Goal: Task Accomplishment & Management: Manage account settings

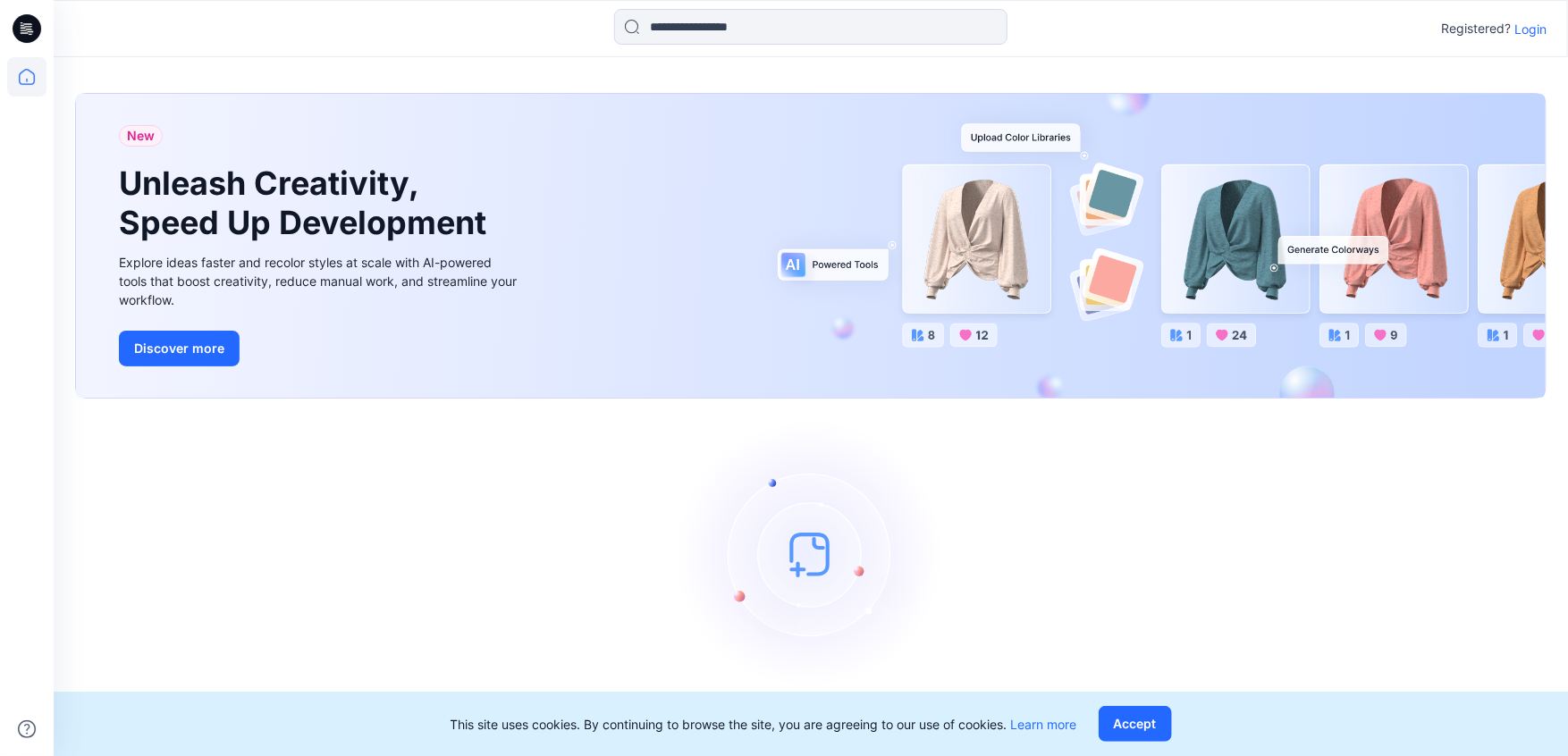
click at [1539, 25] on p "Login" at bounding box center [1530, 29] width 32 height 19
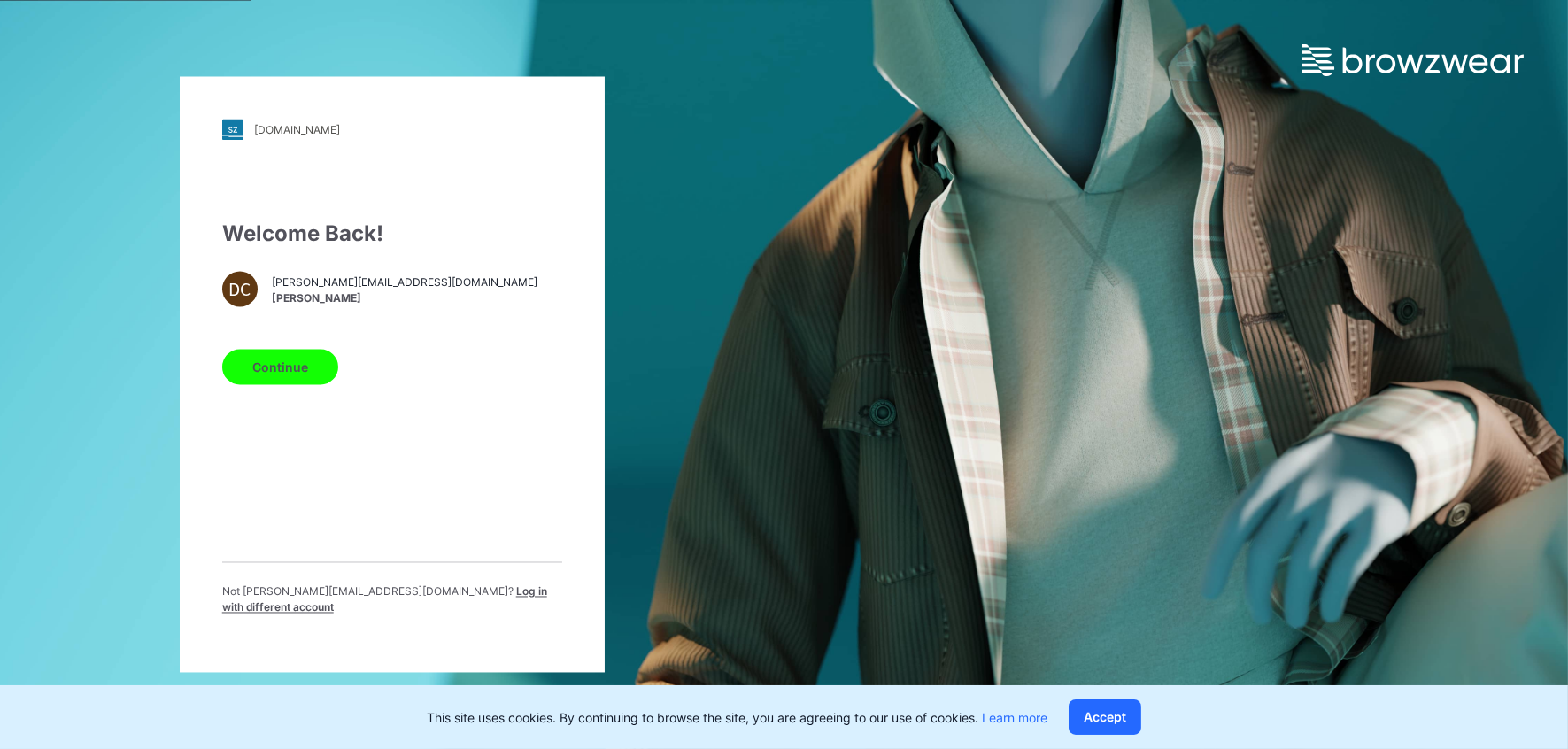
click at [1524, 26] on link at bounding box center [1435, 38] width 266 height 76
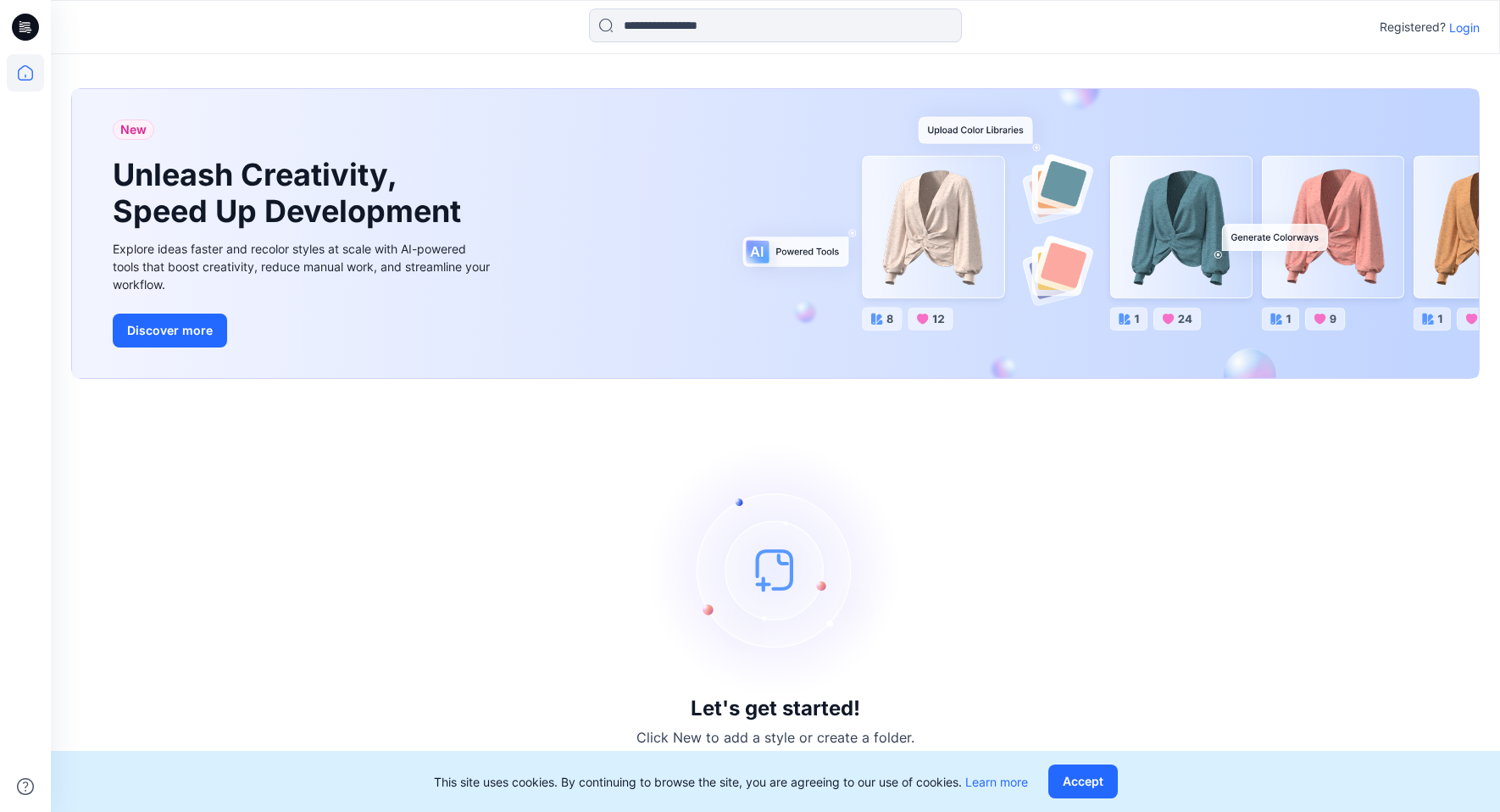
click at [1454, 31] on p "Login" at bounding box center [1464, 27] width 31 height 18
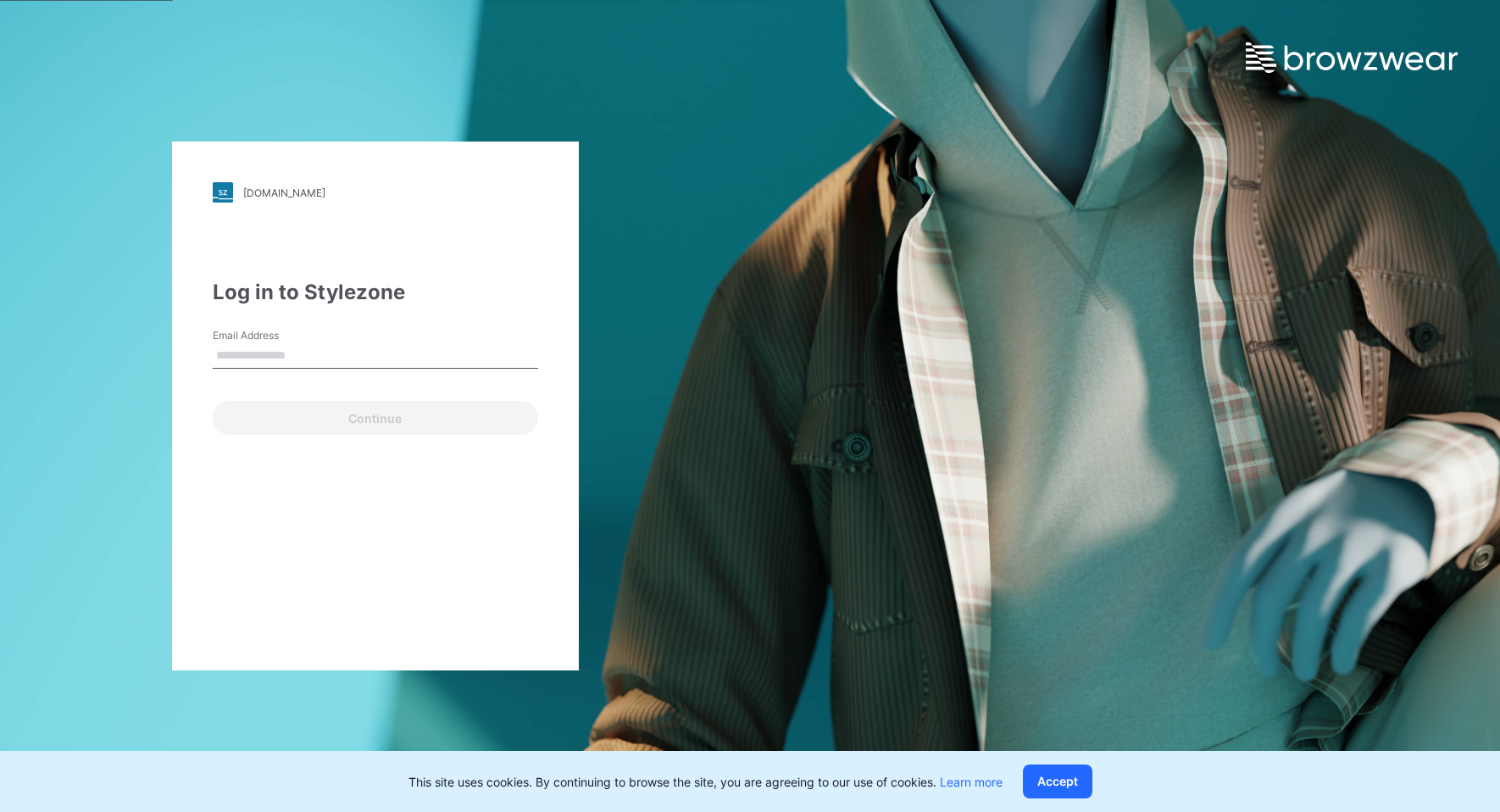
type input "**********"
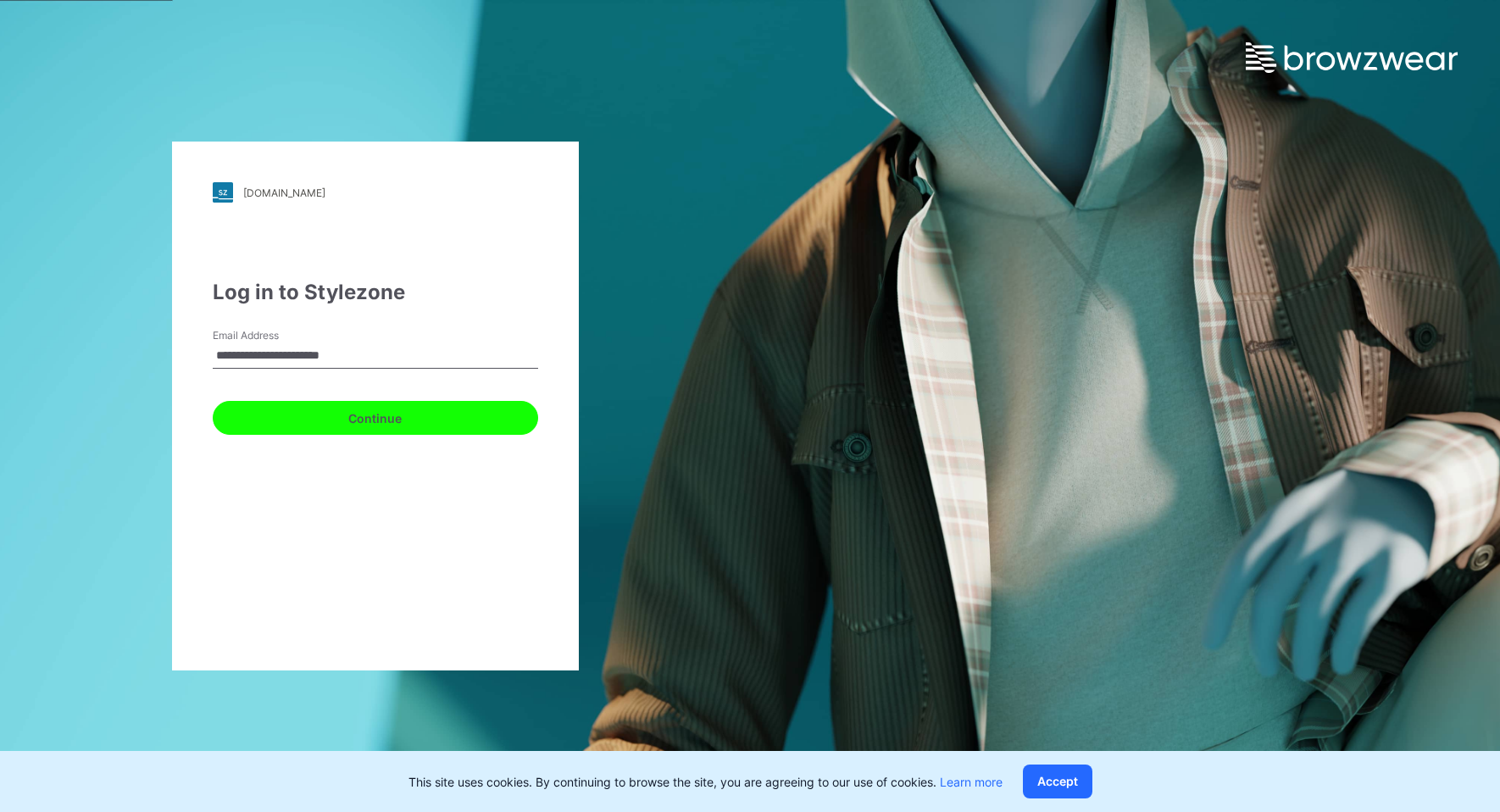
click at [342, 420] on button "Continue" at bounding box center [375, 417] width 326 height 34
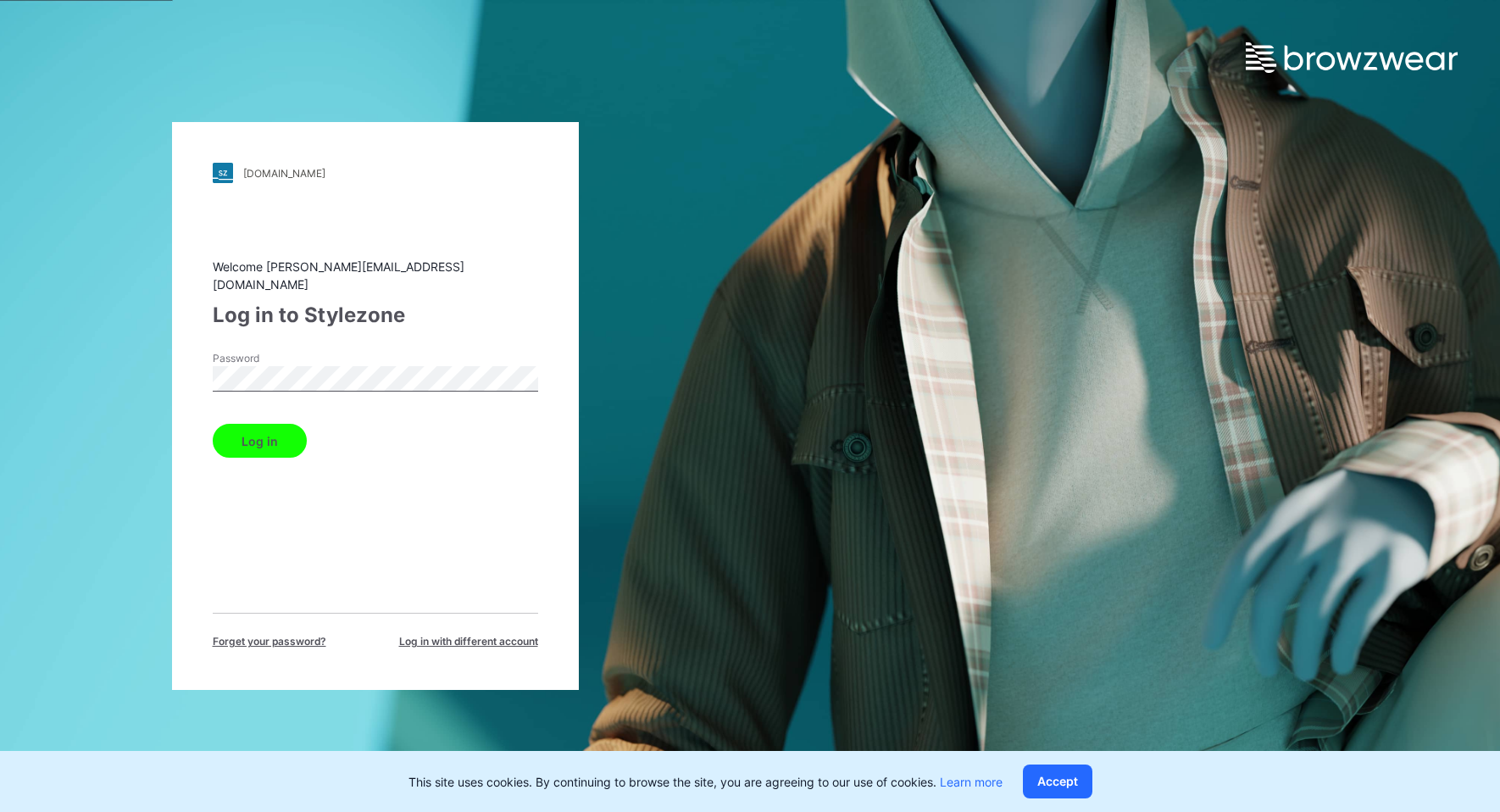
click at [264, 440] on button "Log in" at bounding box center [259, 440] width 94 height 34
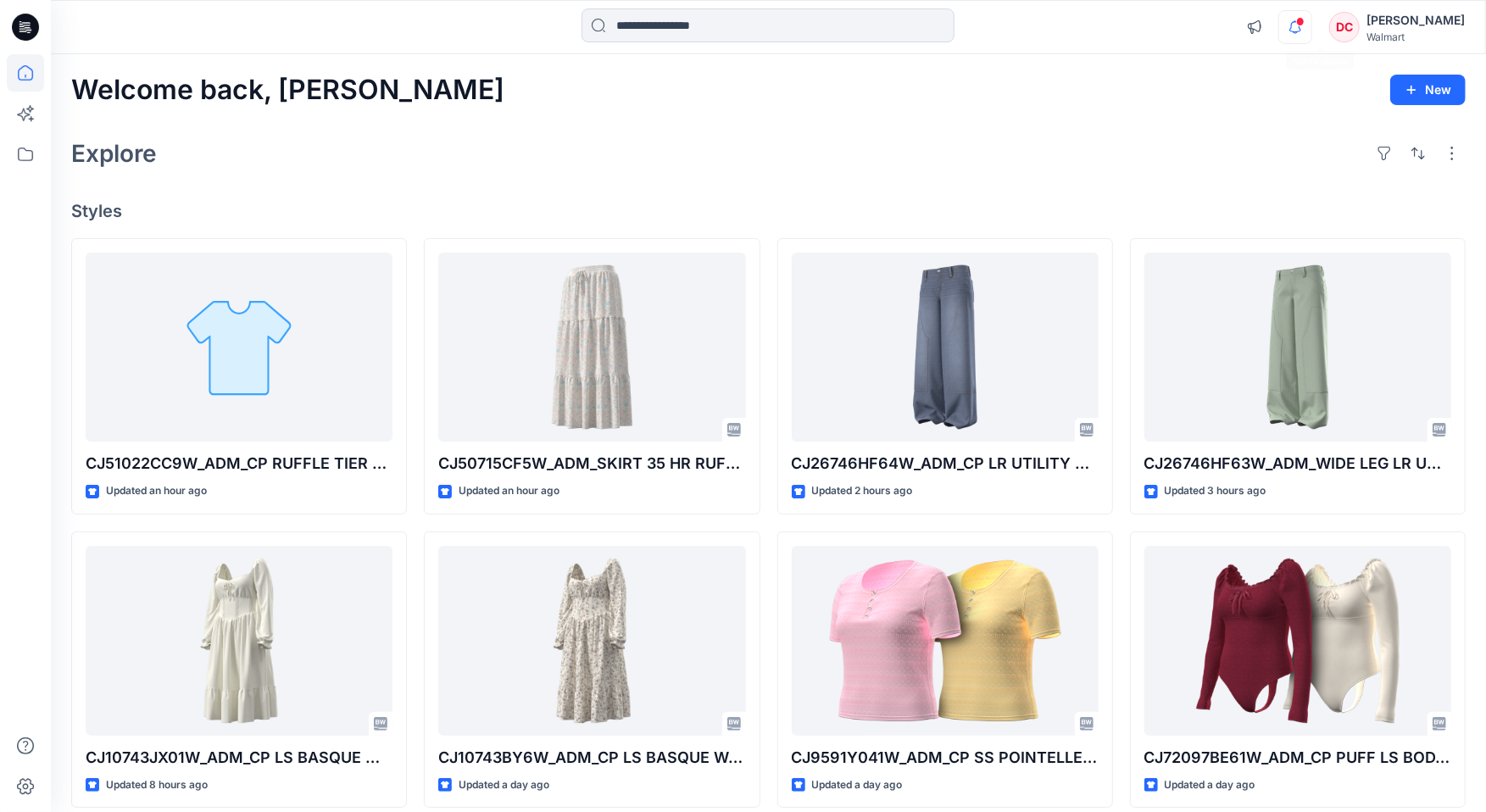
click at [1311, 25] on icon "button" at bounding box center [1295, 27] width 32 height 34
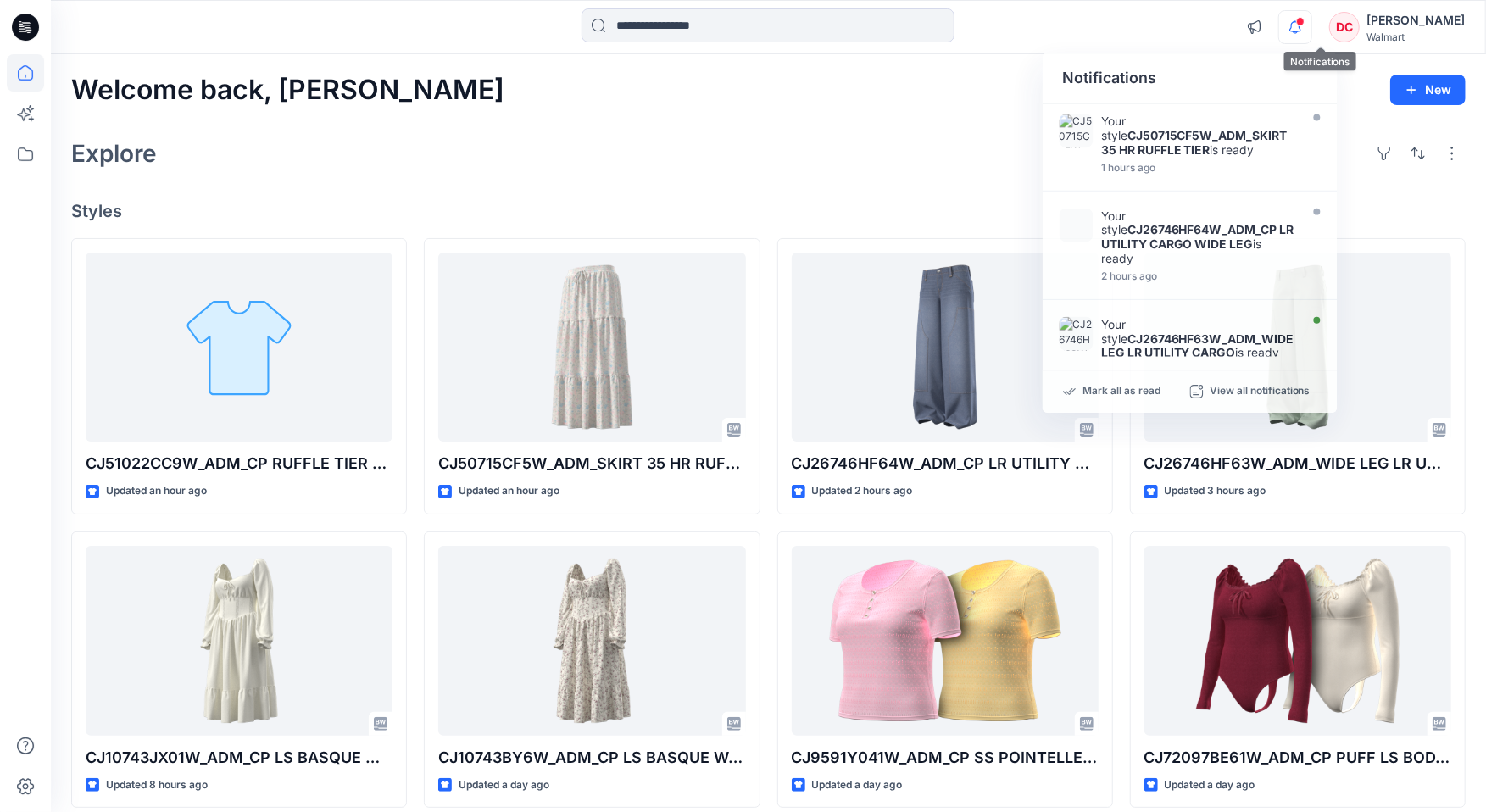
click at [1311, 25] on icon "button" at bounding box center [1295, 27] width 32 height 34
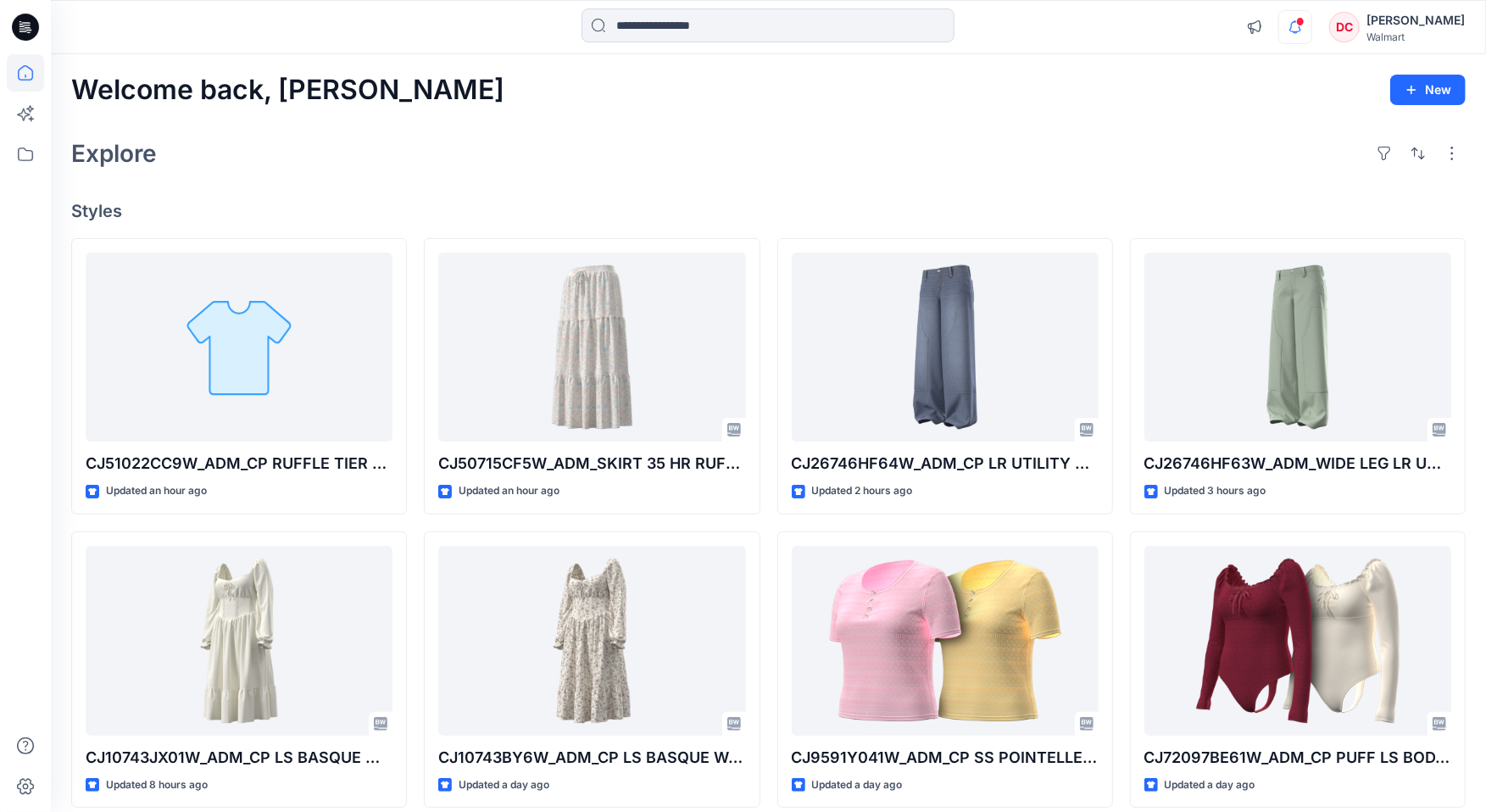
click at [1311, 25] on icon "button" at bounding box center [1295, 27] width 32 height 34
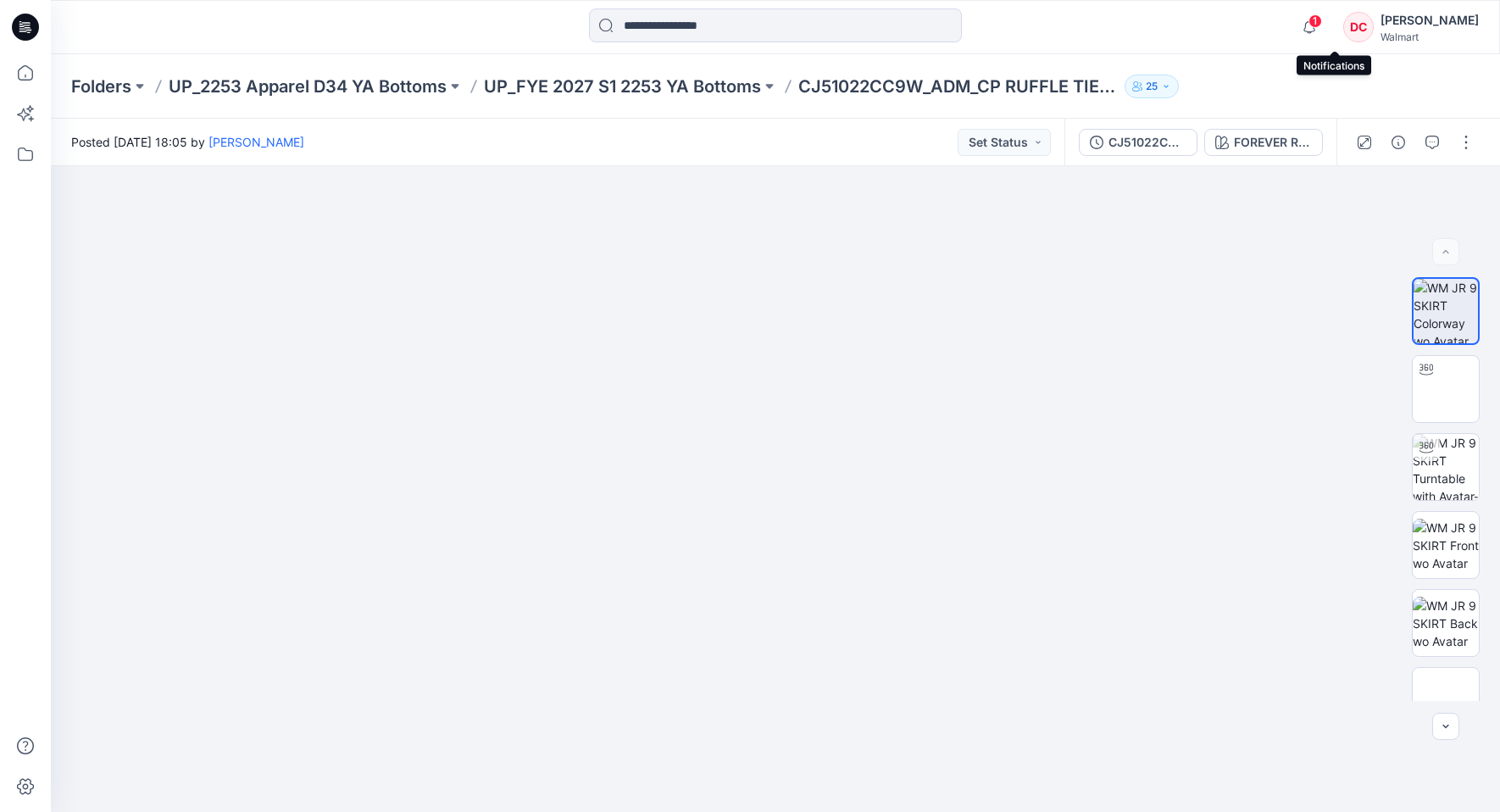
click at [1321, 22] on span "1" at bounding box center [1315, 21] width 14 height 14
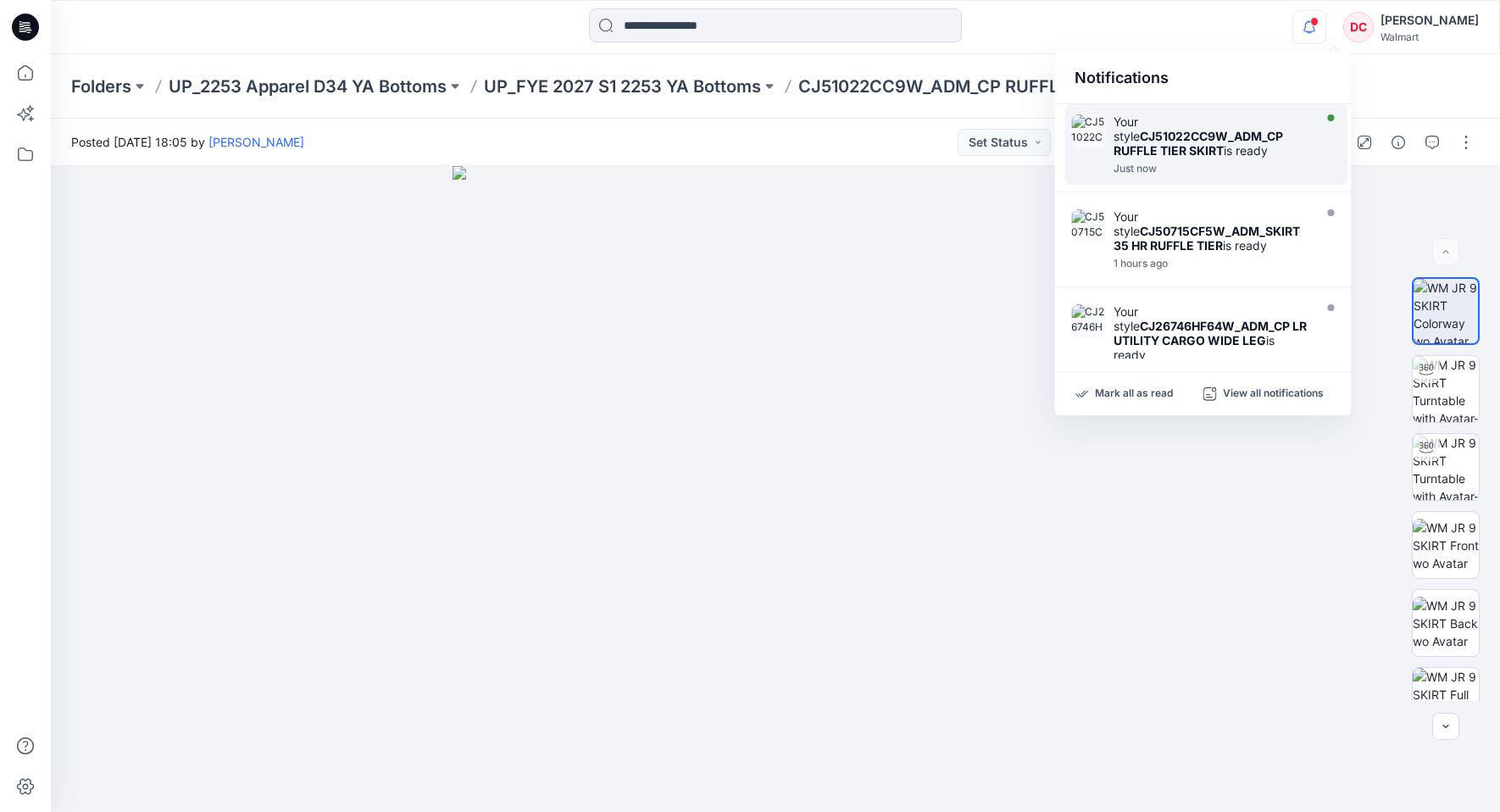
click at [1178, 145] on div "Your style CJ51022CC9W_ADM_CP RUFFLE TIER SKIRT is ready" at bounding box center [1210, 136] width 195 height 43
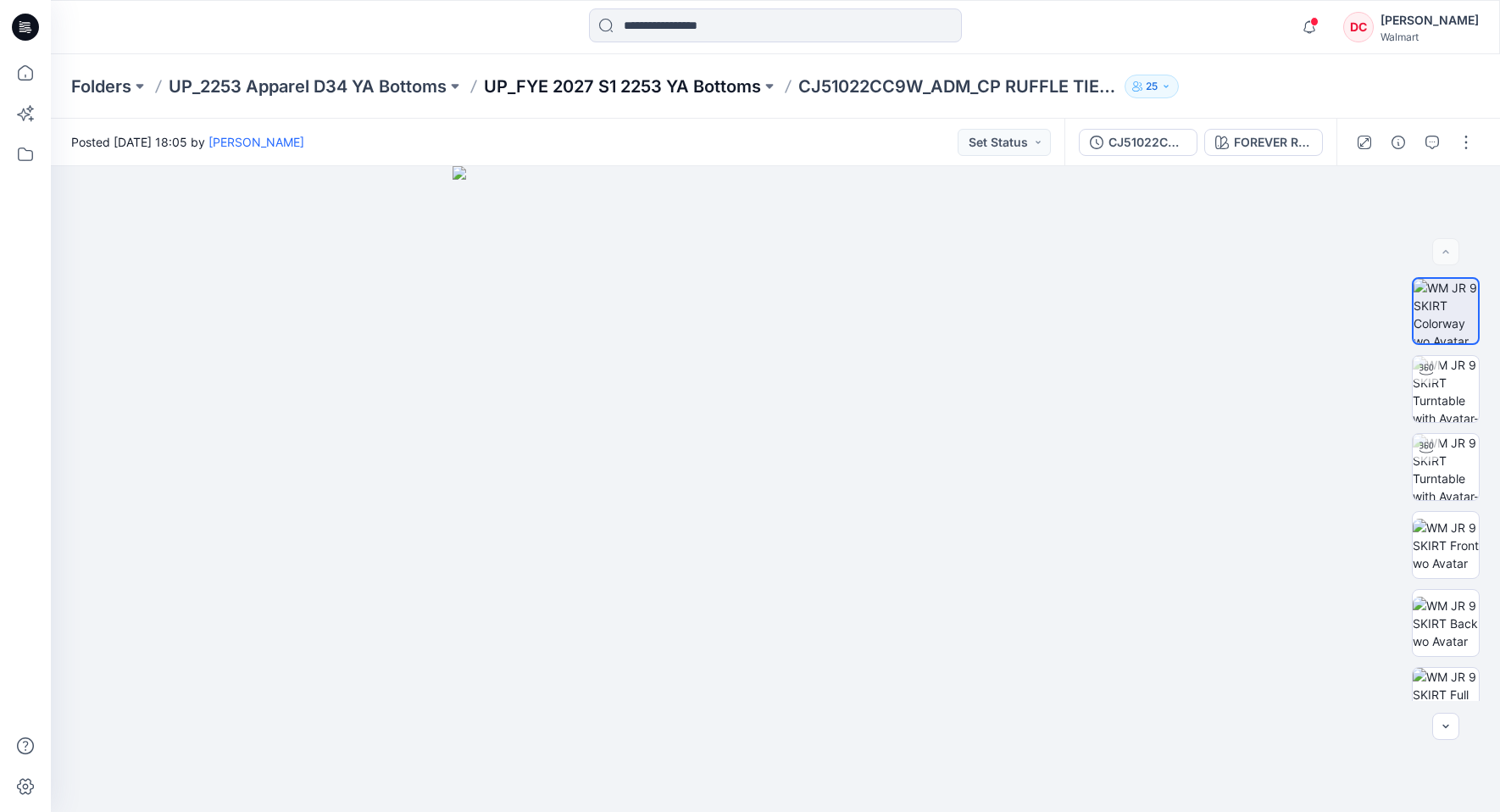
click at [637, 85] on p "UP_FYE 2027 S1 2253 YA Bottoms" at bounding box center [622, 87] width 277 height 24
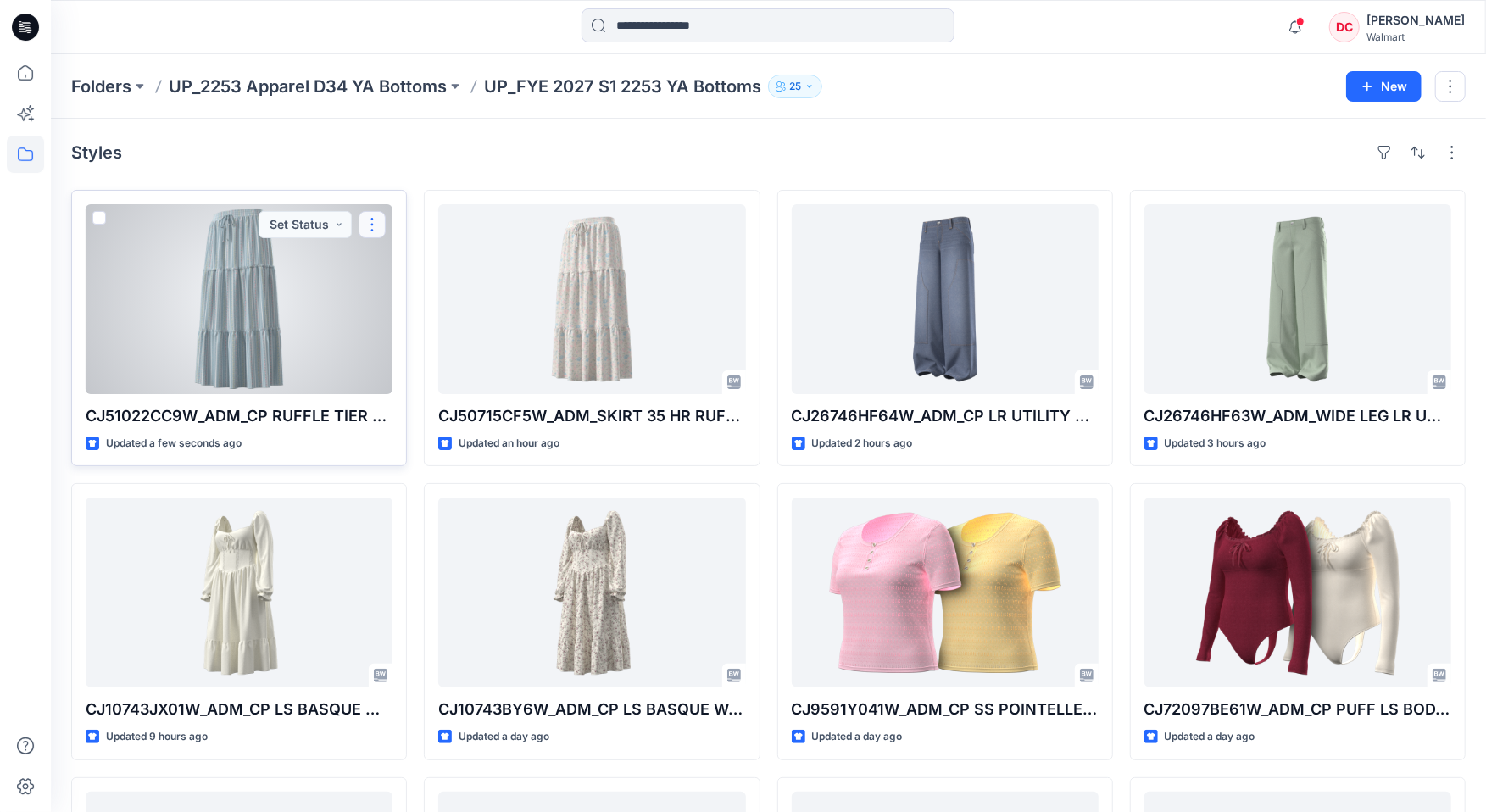
click at [380, 227] on button "button" at bounding box center [372, 224] width 27 height 27
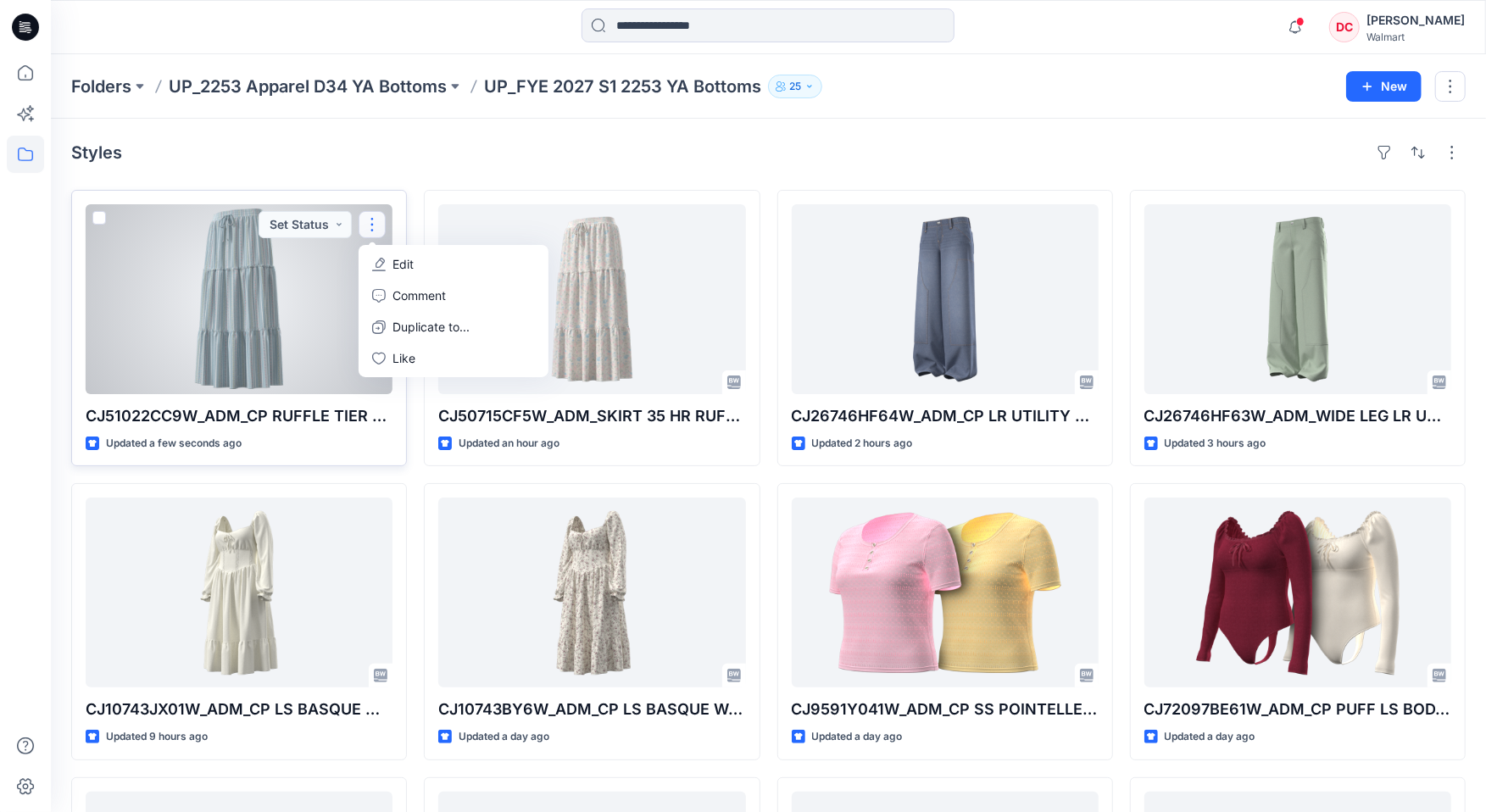
click at [418, 262] on button "Edit" at bounding box center [453, 264] width 183 height 31
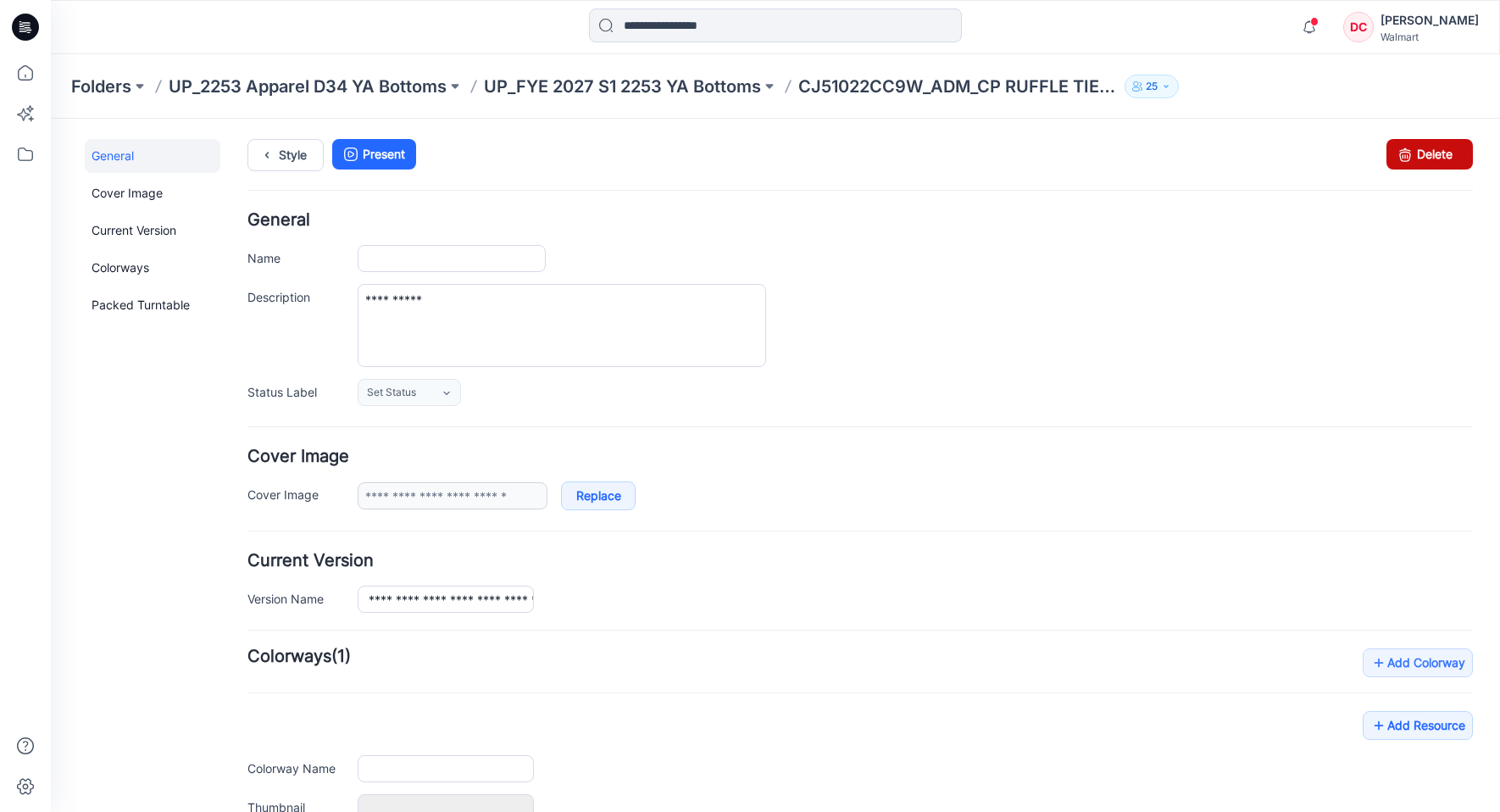
type input "**********"
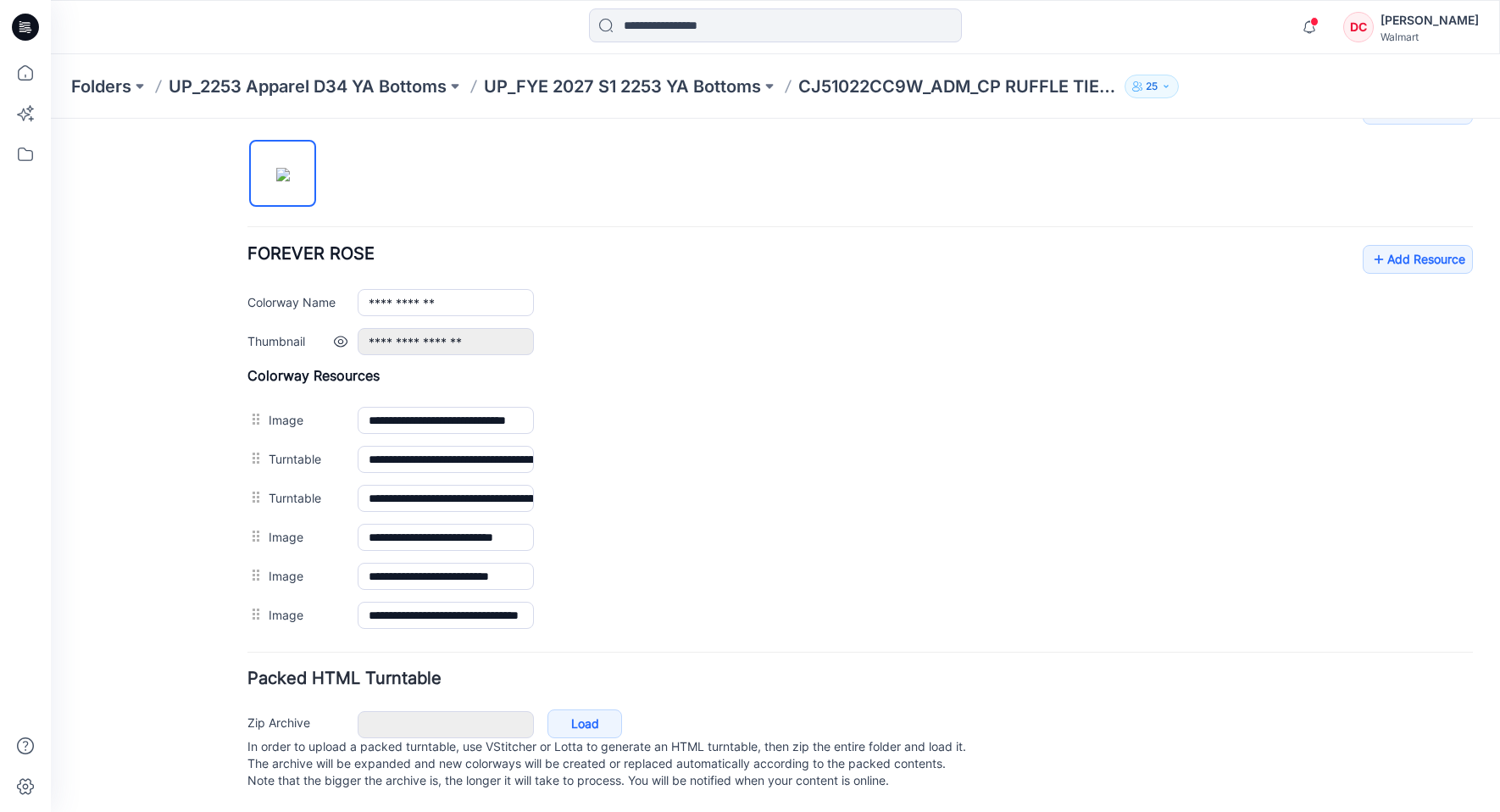
scroll to position [560, 0]
click at [1370, 255] on icon at bounding box center [1378, 259] width 17 height 27
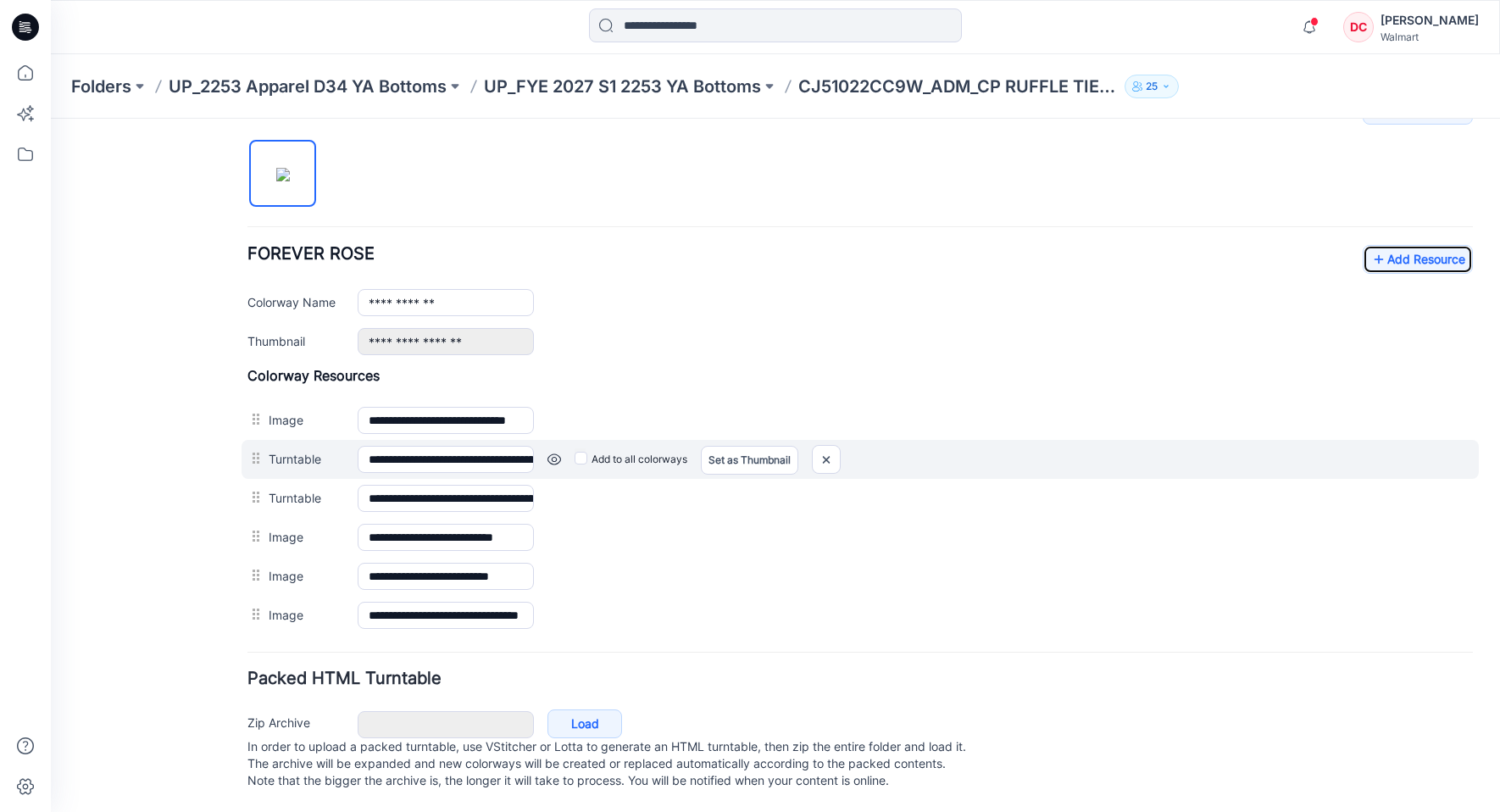
scroll to position [572, 0]
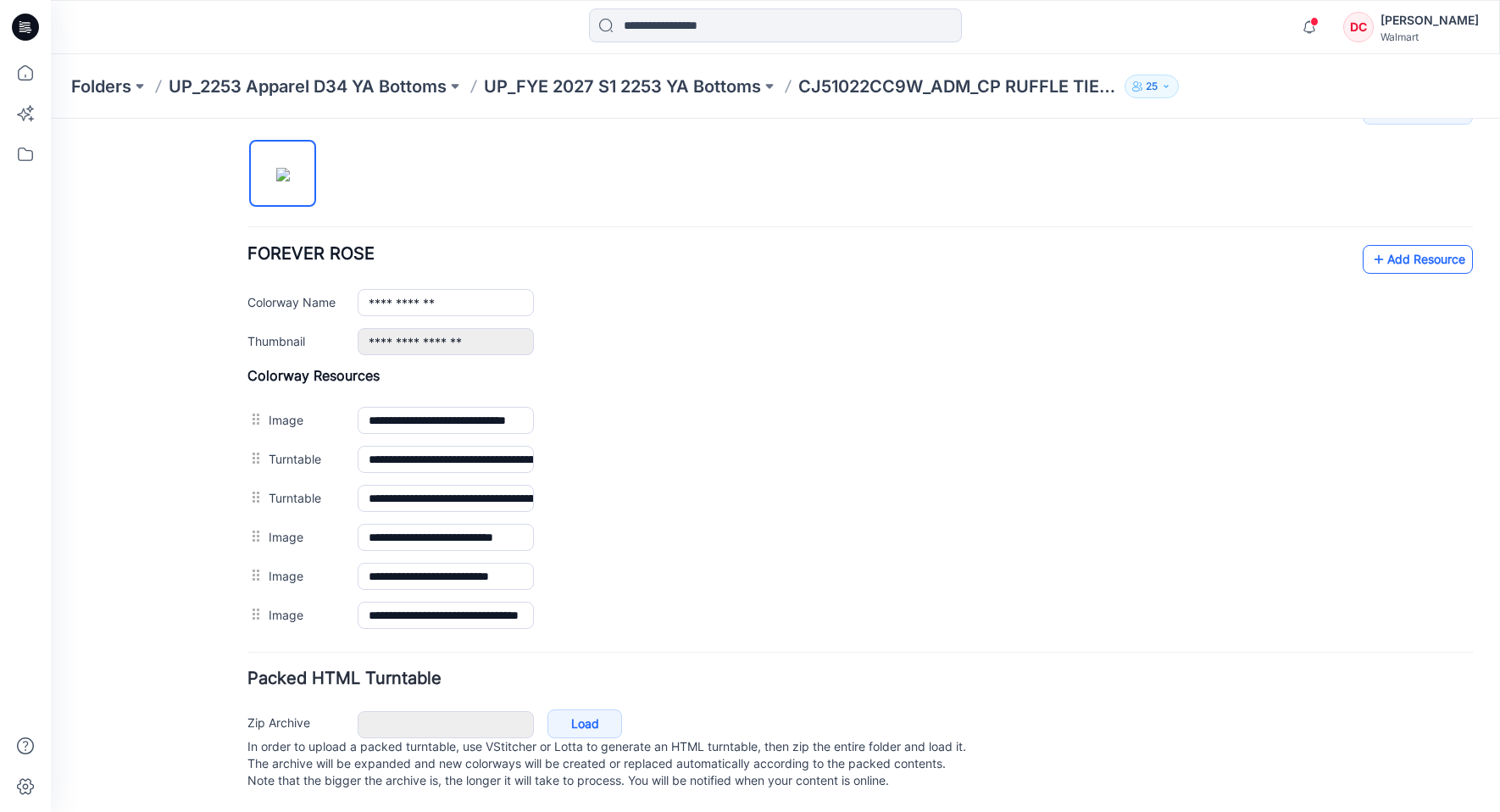
click at [1370, 246] on icon at bounding box center [1378, 259] width 17 height 27
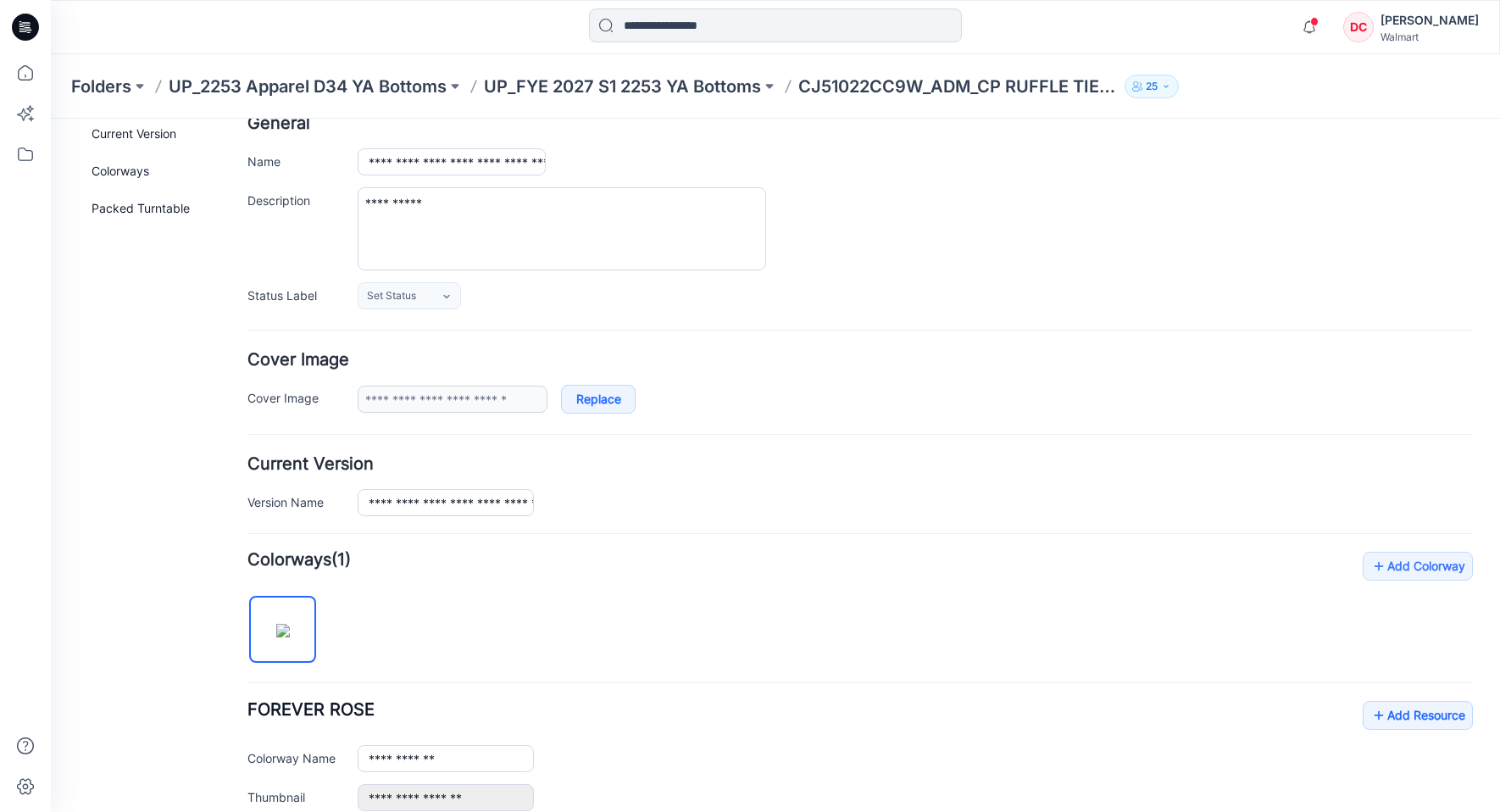
scroll to position [0, 0]
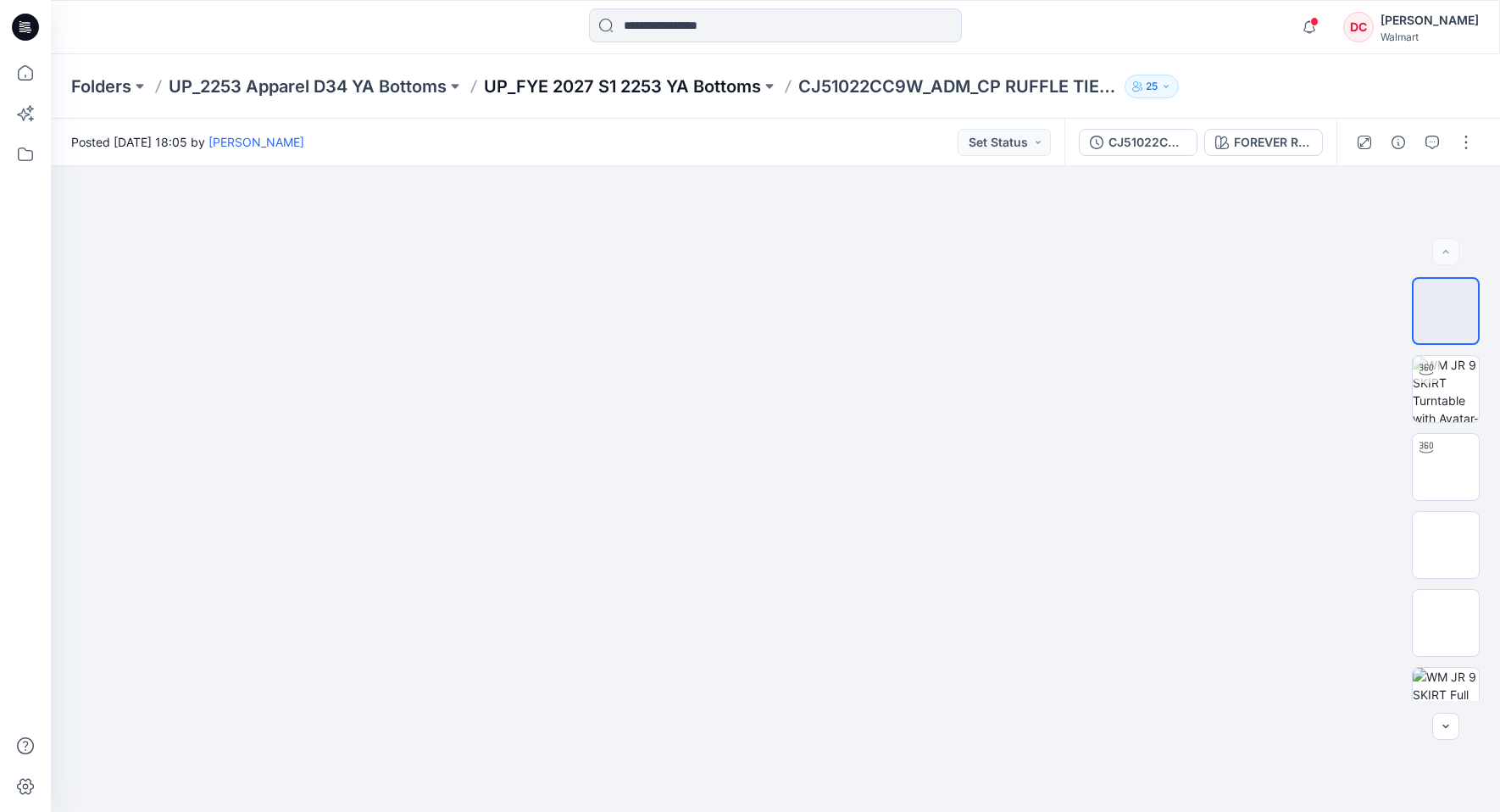
click at [608, 88] on p "UP_FYE 2027 S1 2253 YA Bottoms" at bounding box center [622, 87] width 277 height 24
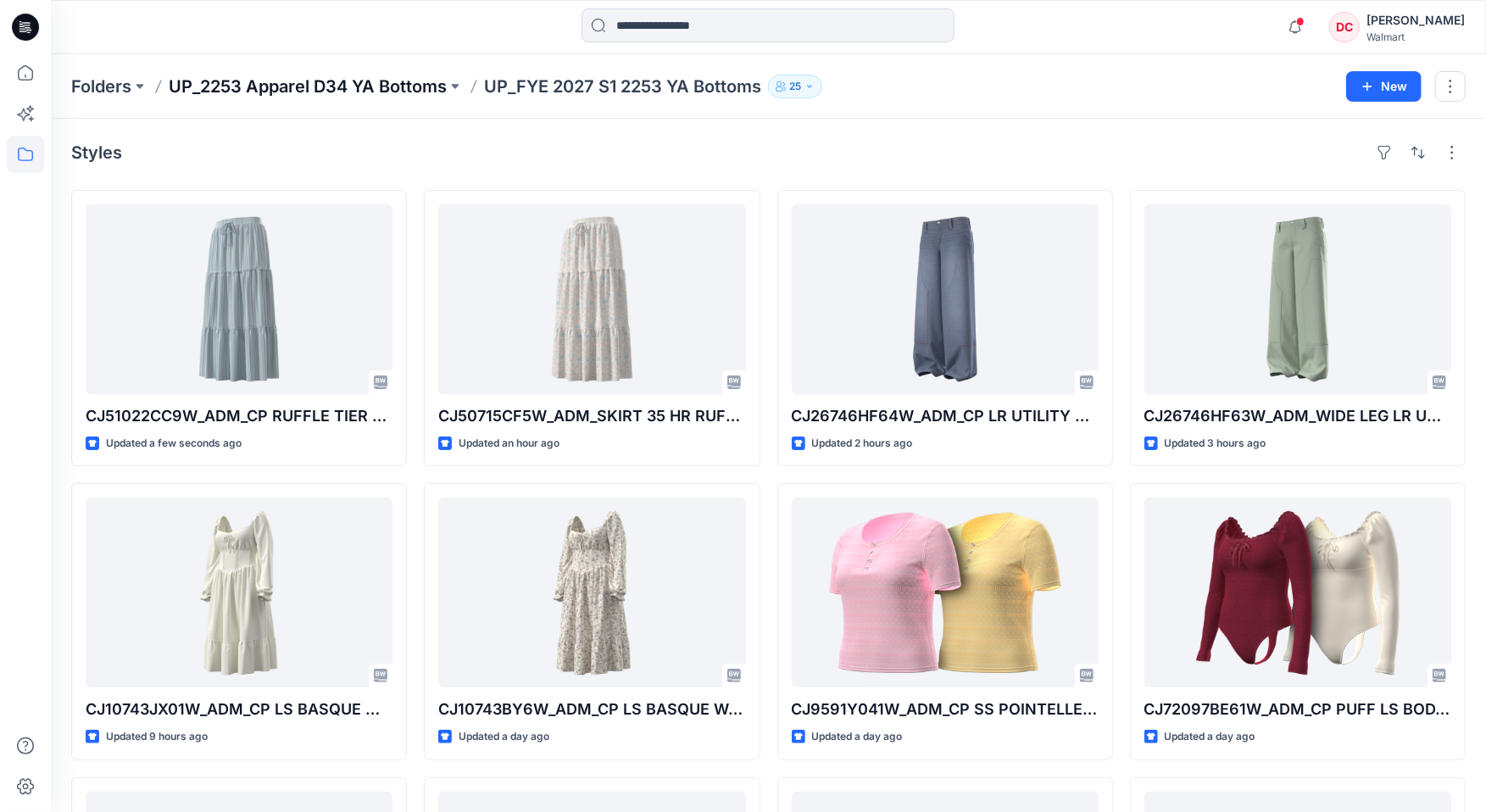
click at [276, 86] on p "UP_2253 Apparel D34 YA Bottoms" at bounding box center [307, 87] width 278 height 24
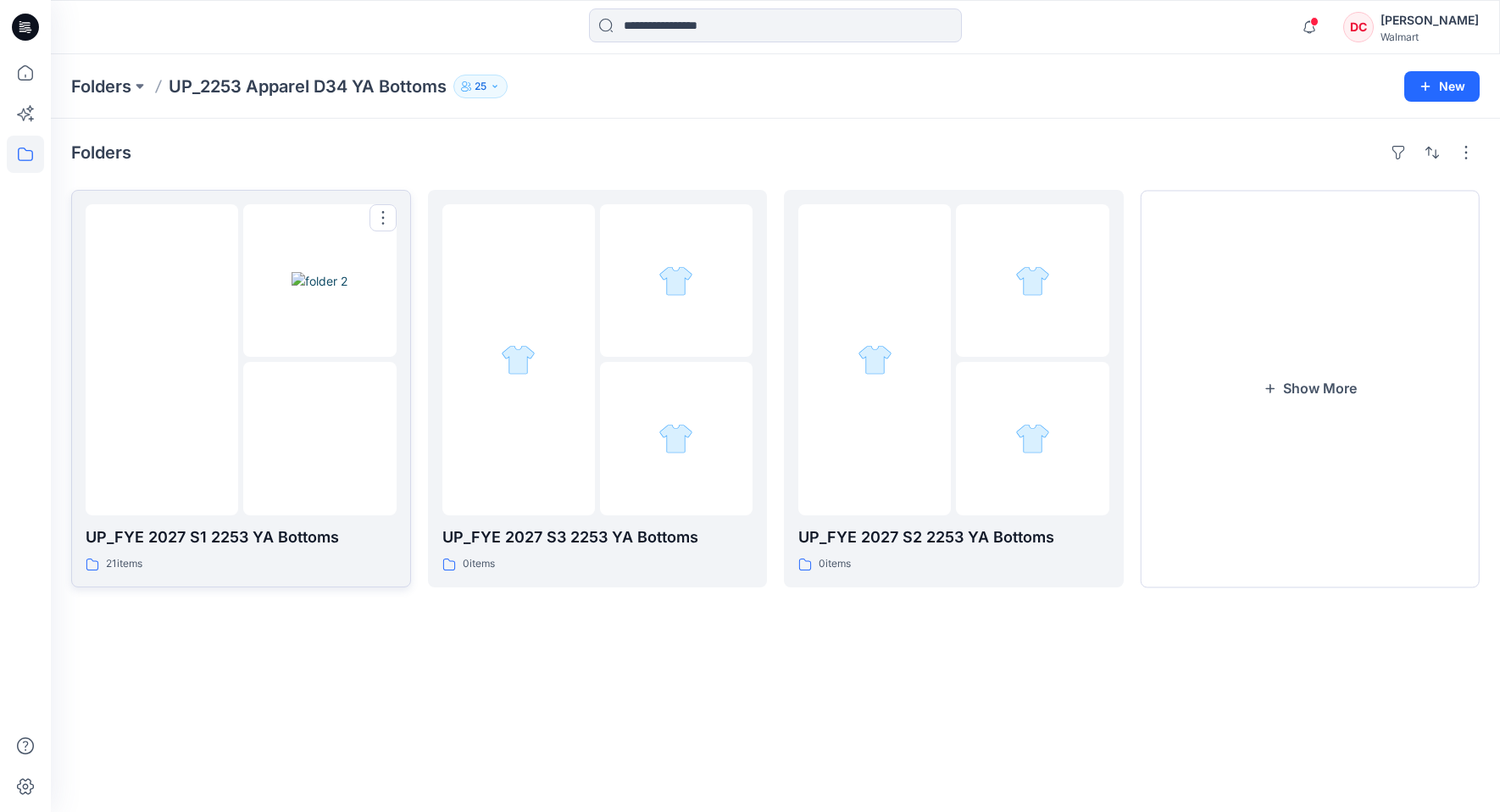
click at [179, 271] on div at bounding box center [162, 360] width 152 height 311
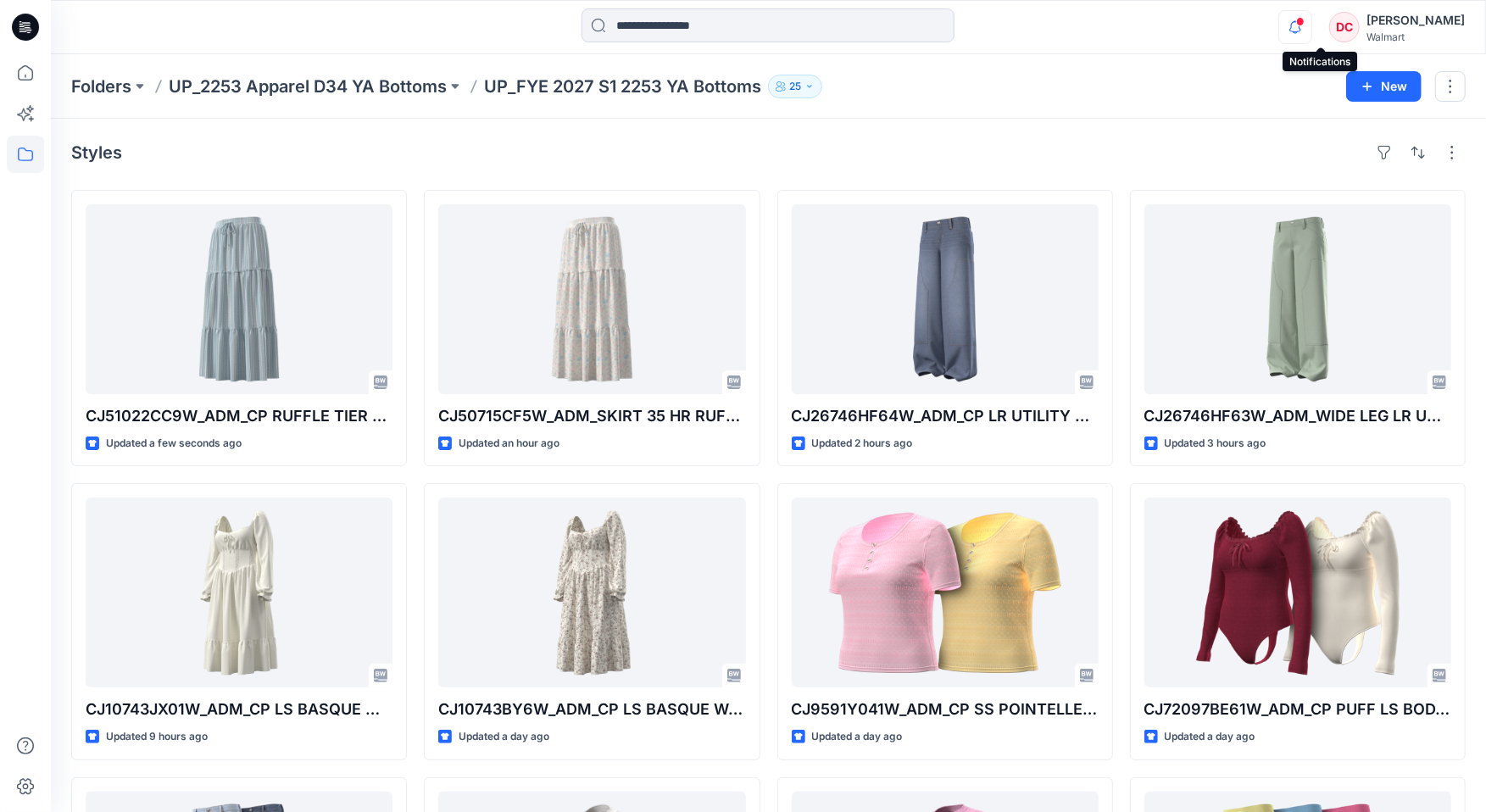
click at [1301, 26] on icon "button" at bounding box center [1295, 26] width 12 height 11
click at [891, 99] on div "Folders UP_2253 Apparel D34 YA Bottoms UP_FYE 2027 S1 2253 YA Bottoms 25 New" at bounding box center [768, 87] width 1435 height 65
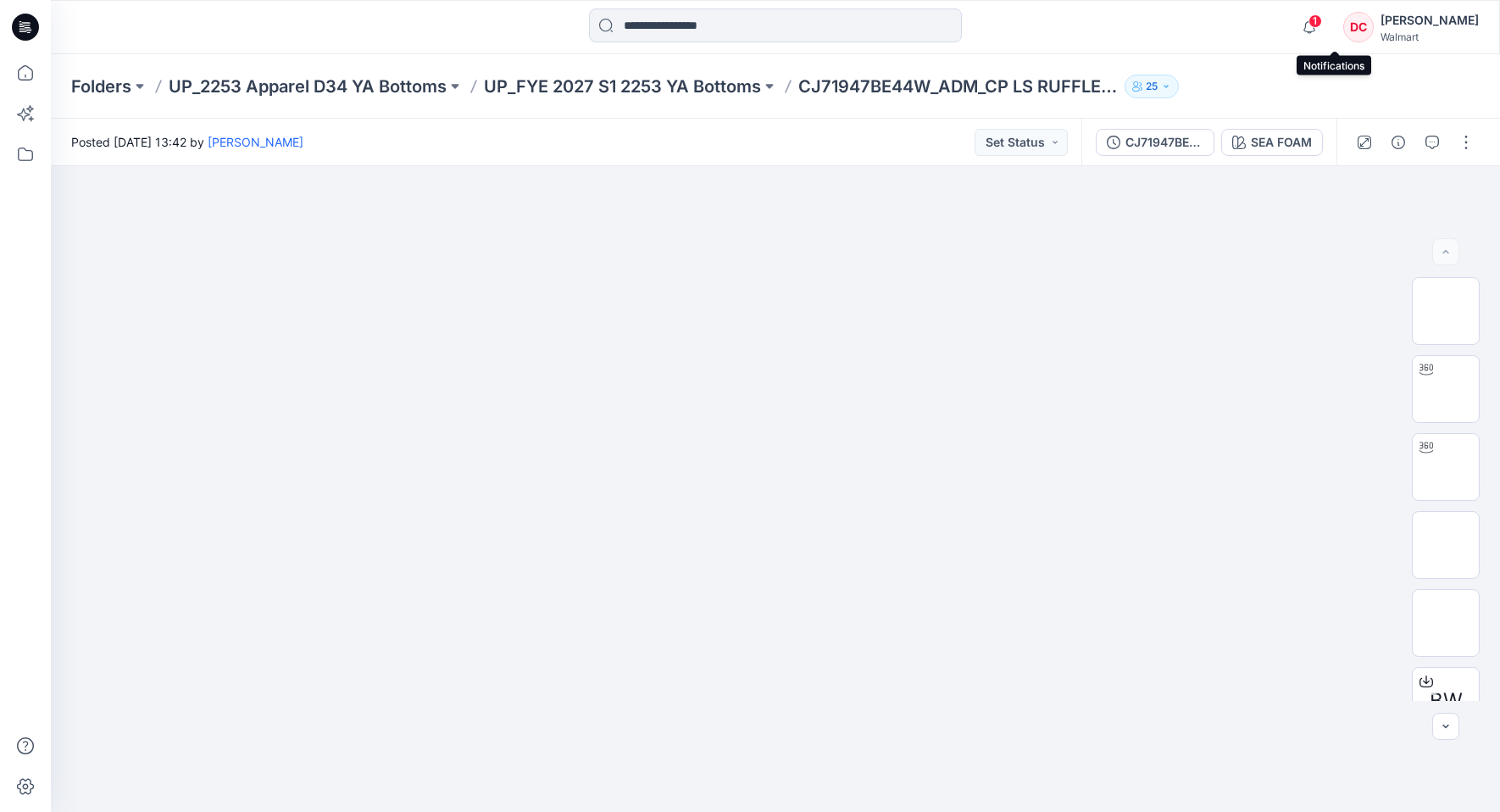
click at [1321, 24] on span "1" at bounding box center [1315, 21] width 14 height 14
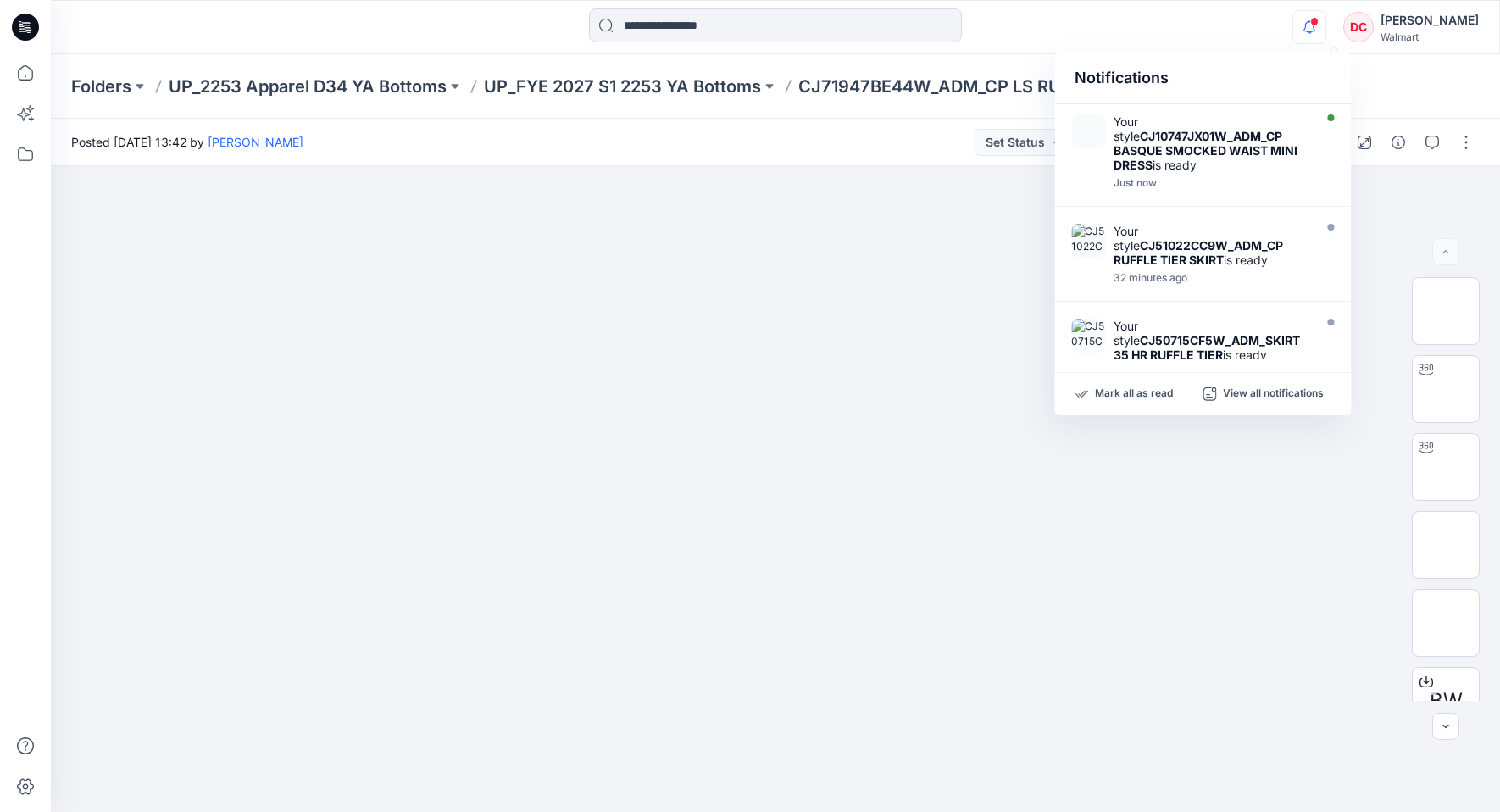
click at [1325, 35] on icon "button" at bounding box center [1309, 27] width 32 height 34
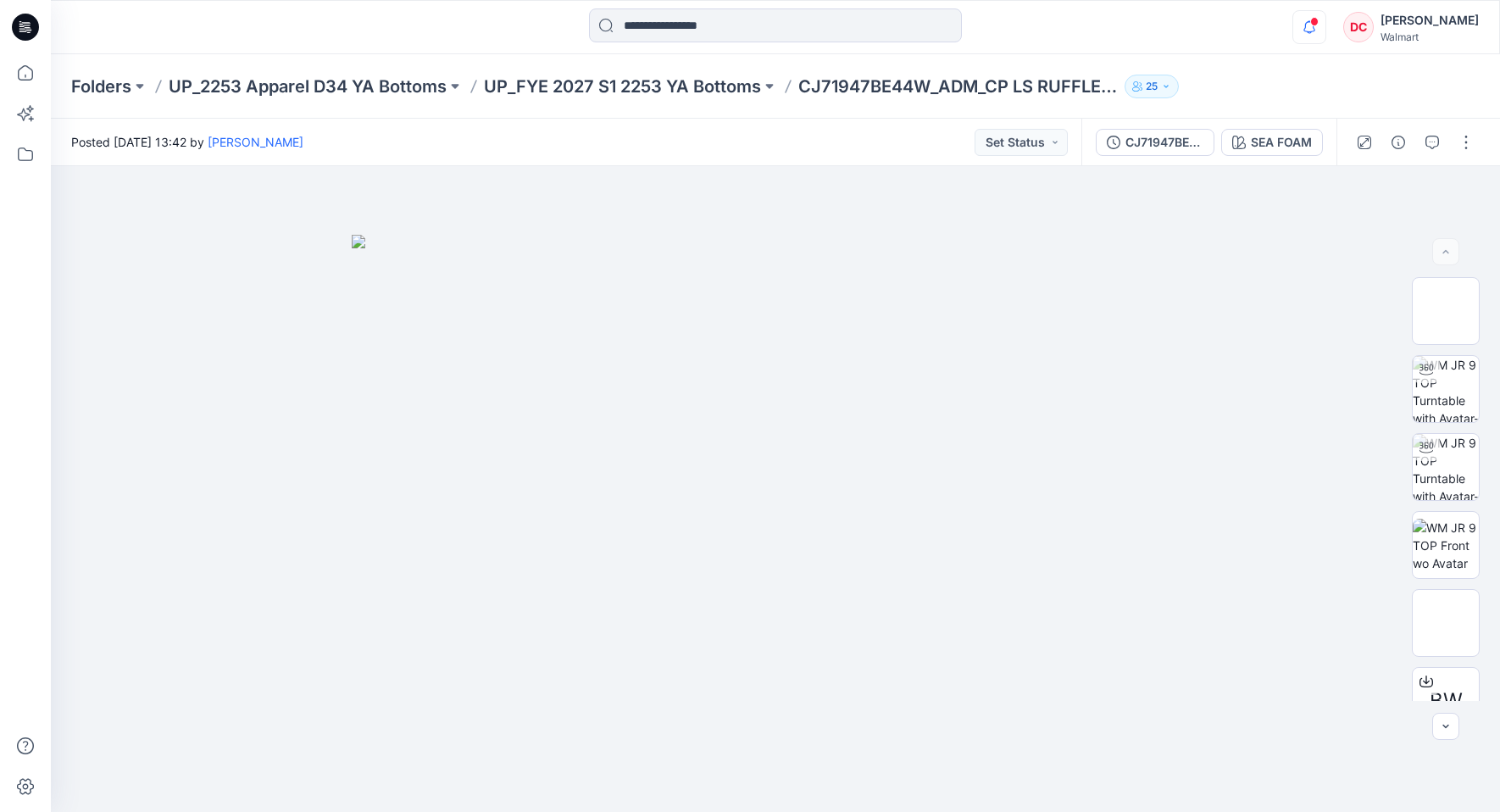
click at [1325, 26] on icon "button" at bounding box center [1309, 27] width 32 height 34
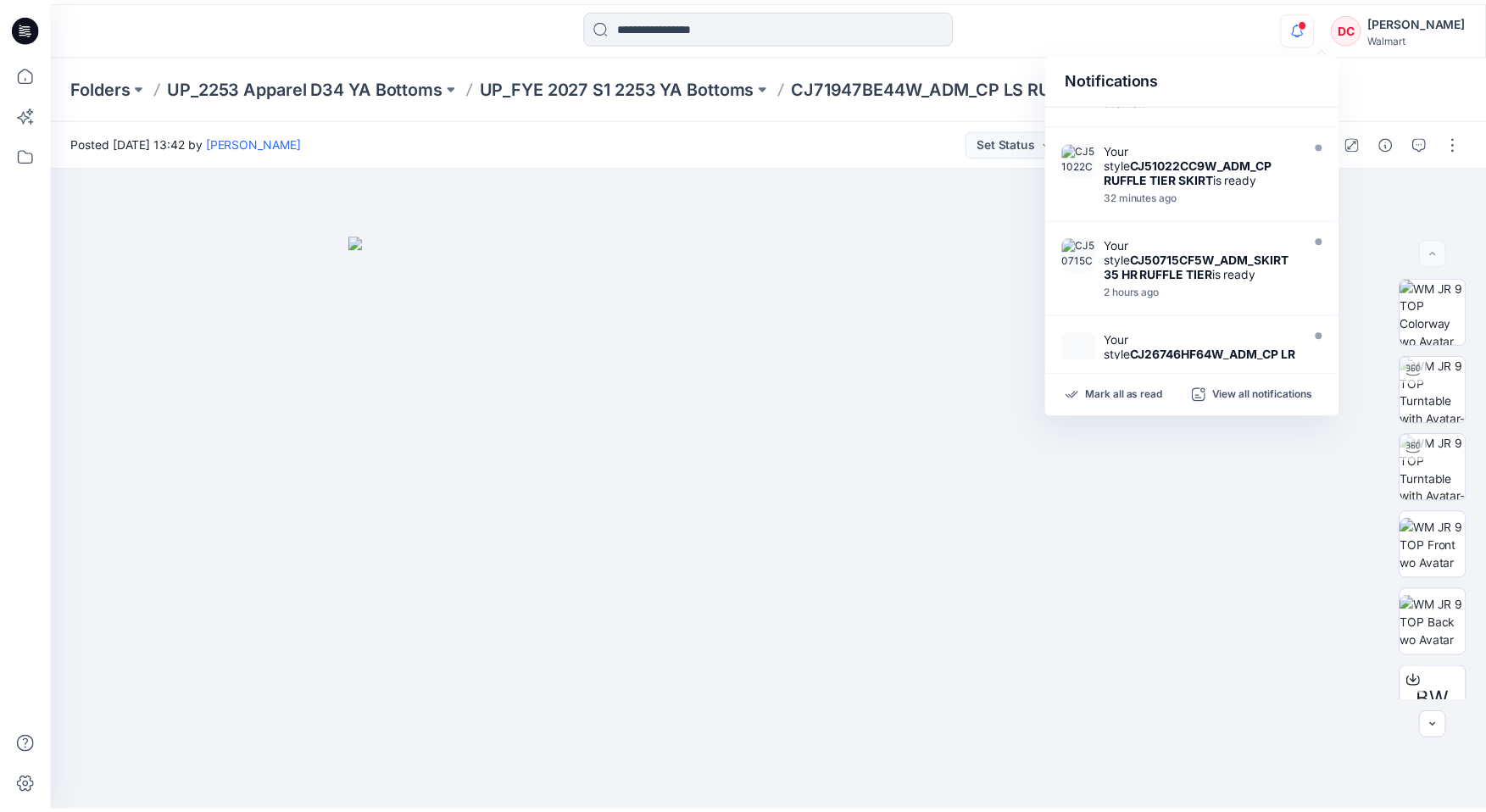
scroll to position [83, 0]
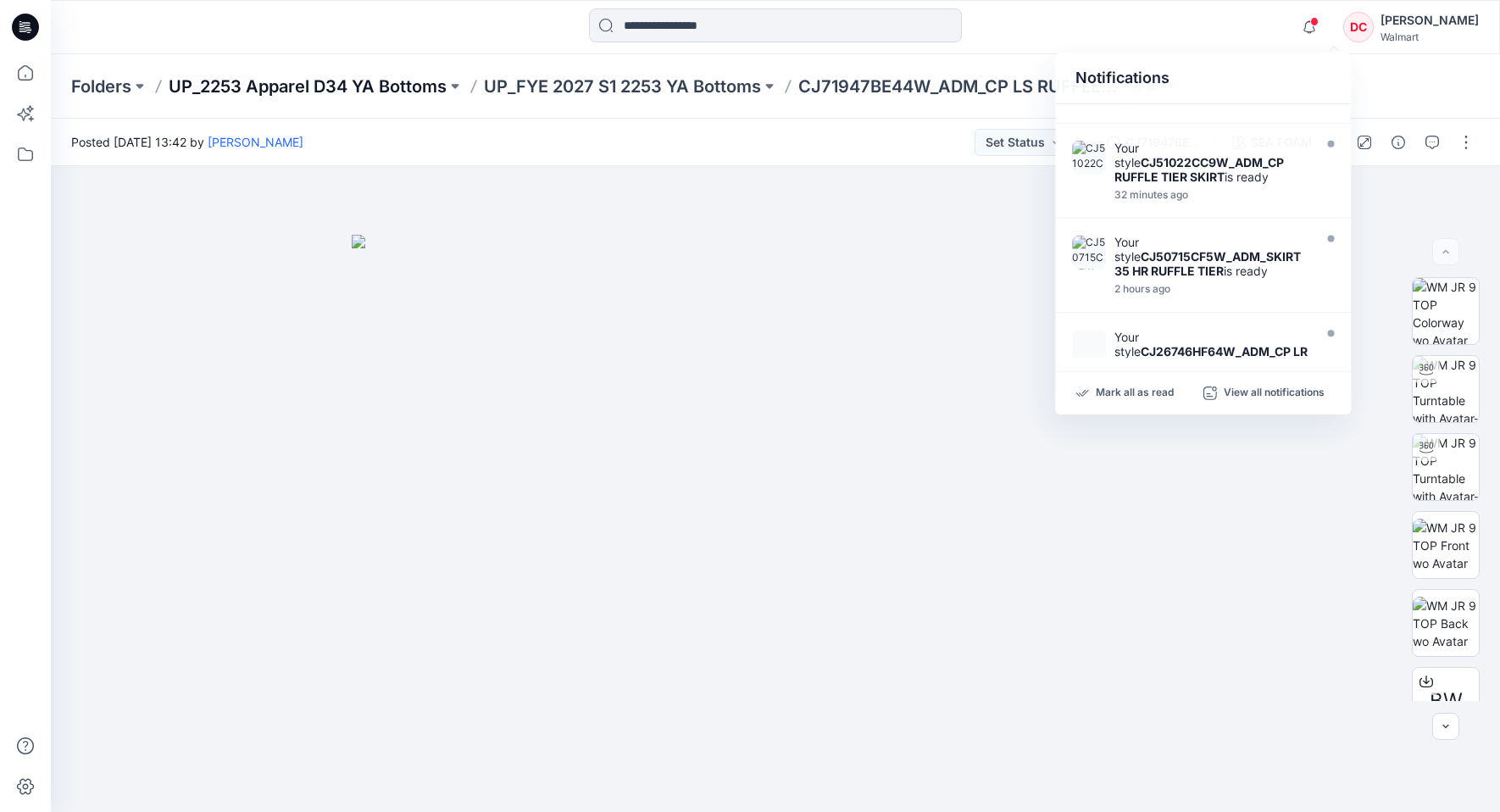
click at [329, 82] on p "UP_2253 Apparel D34 YA Bottoms" at bounding box center [307, 87] width 278 height 24
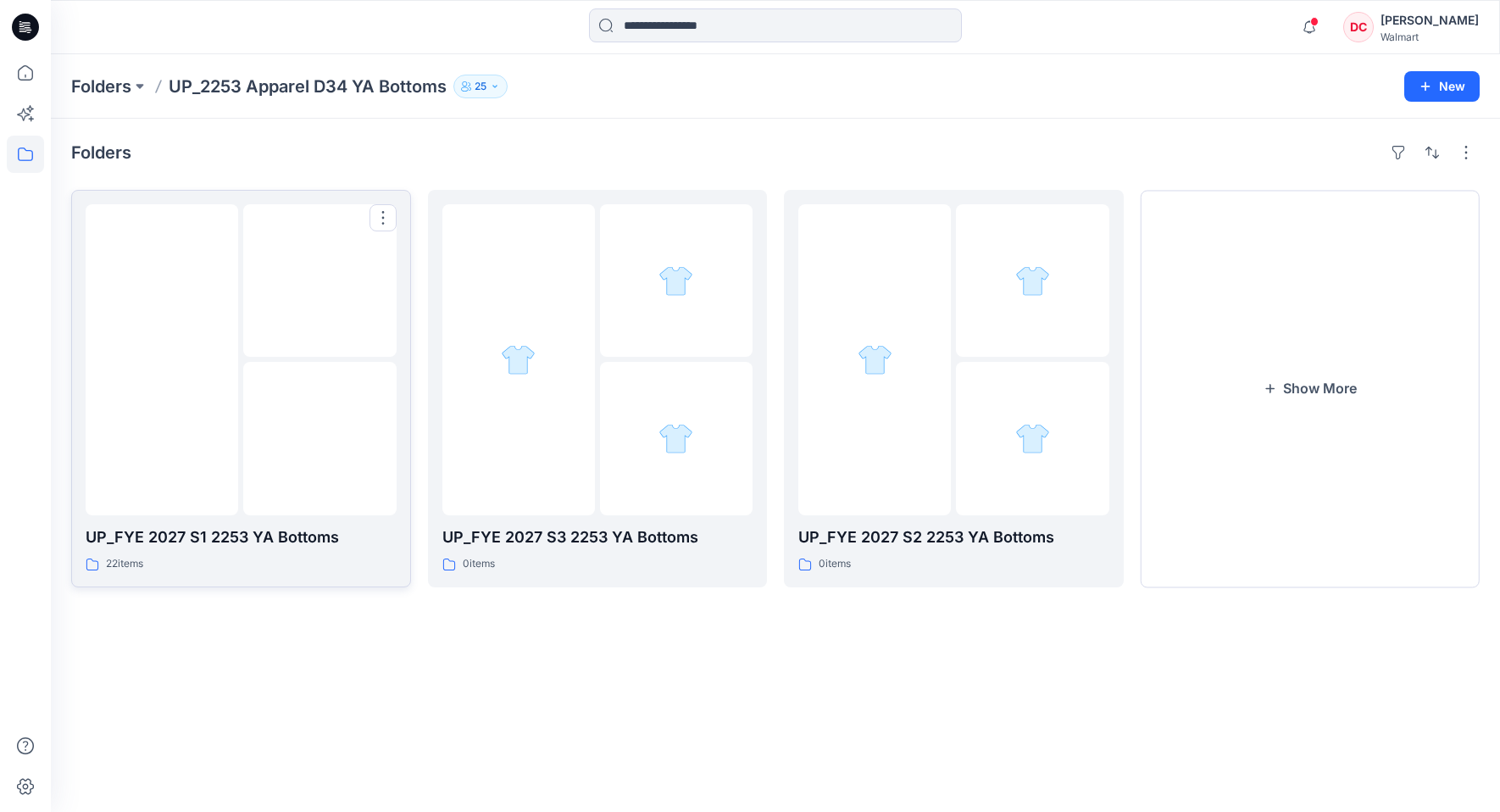
click at [162, 359] on img at bounding box center [162, 359] width 0 height 0
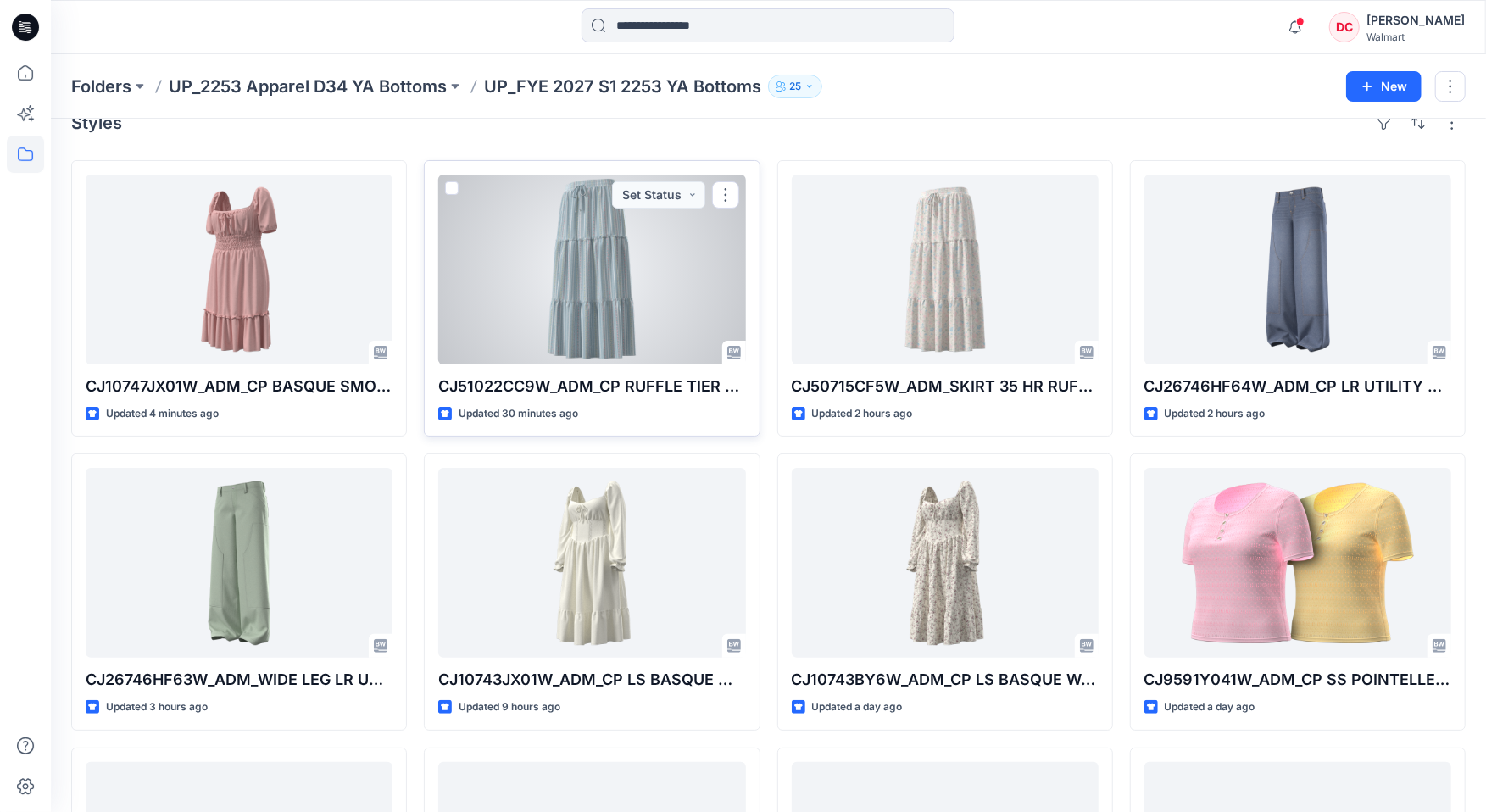
scroll to position [13, 0]
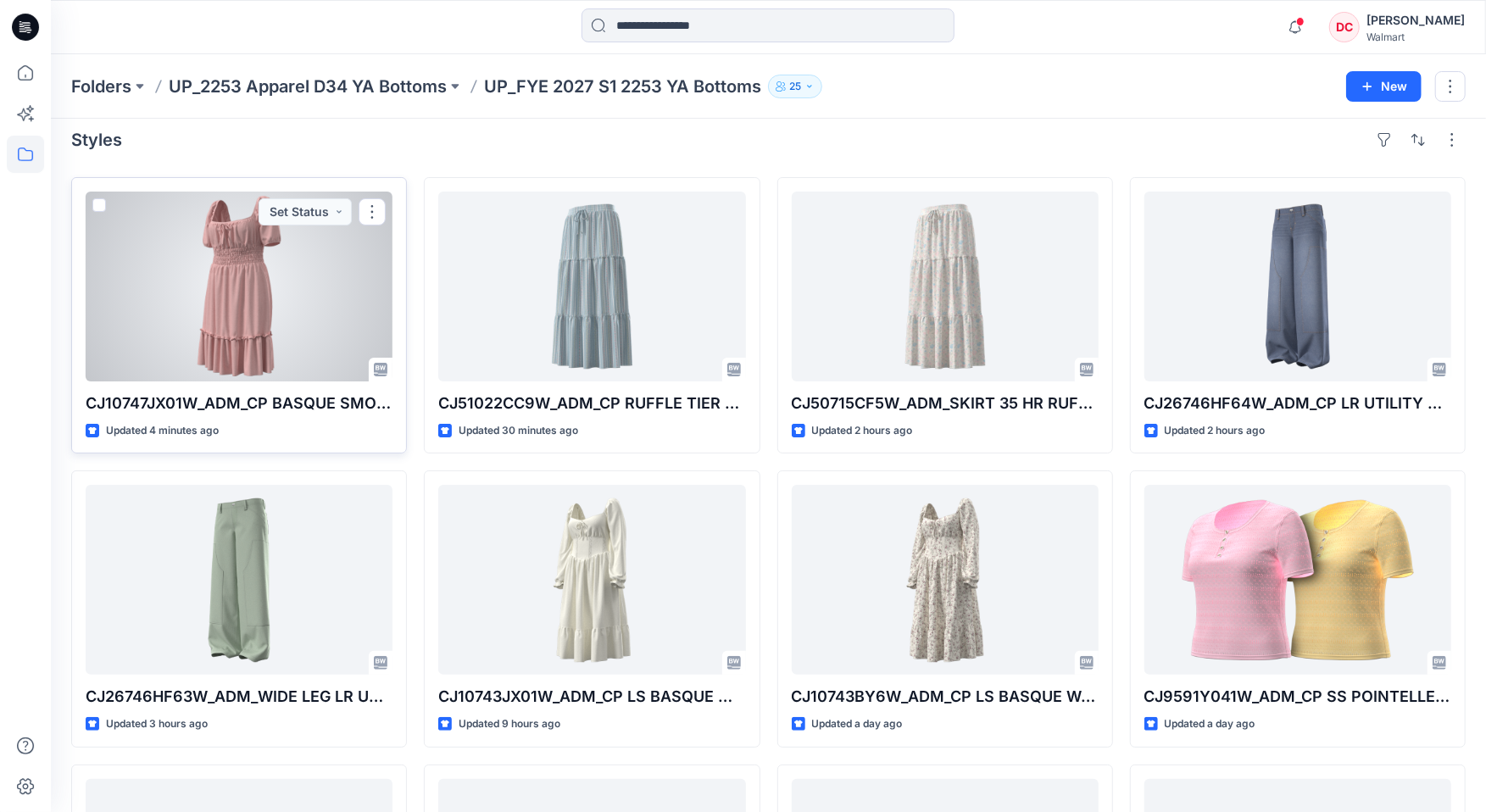
click at [233, 292] on div at bounding box center [239, 286] width 307 height 190
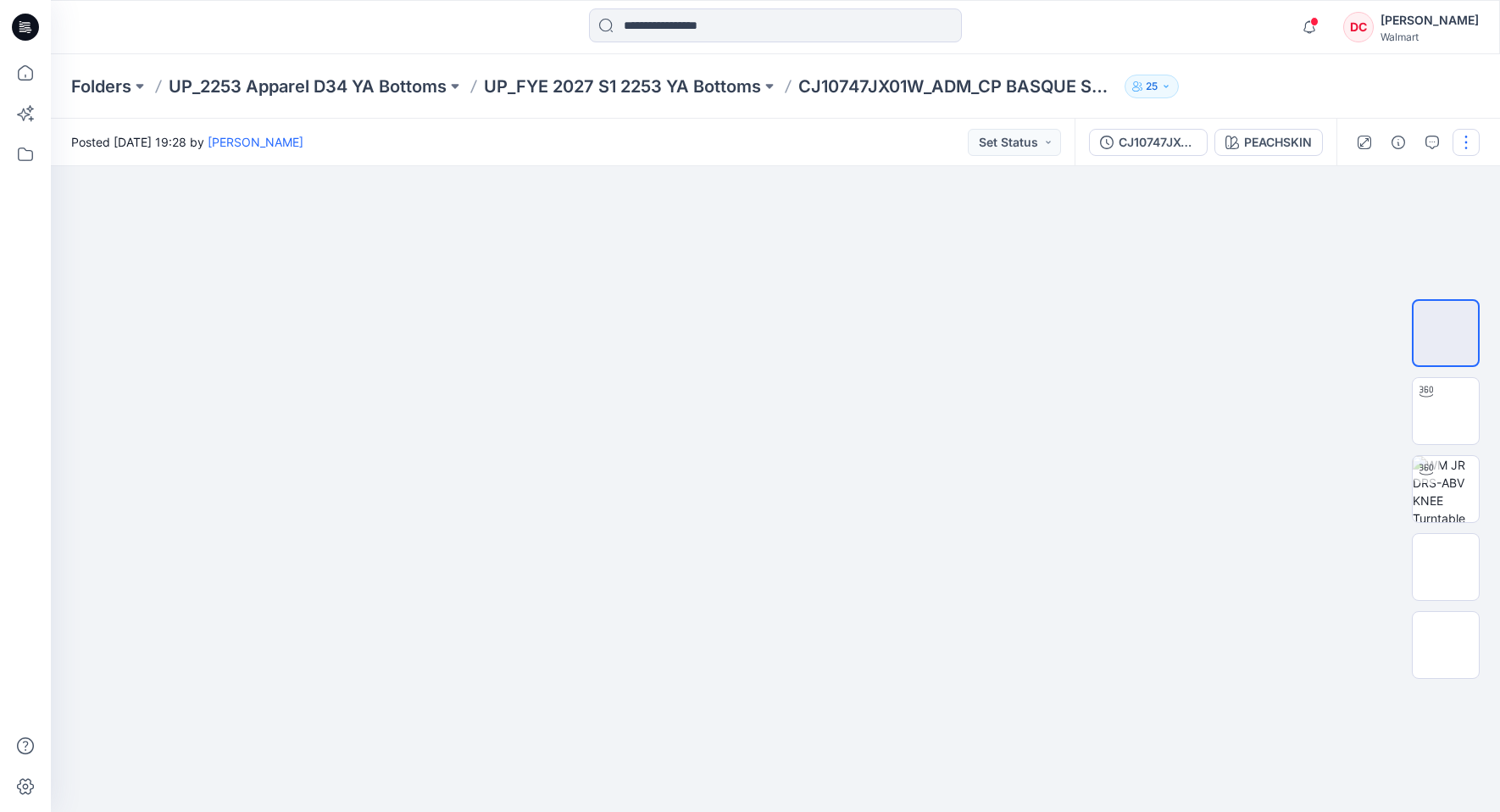
click at [1474, 148] on button "button" at bounding box center [1466, 142] width 27 height 27
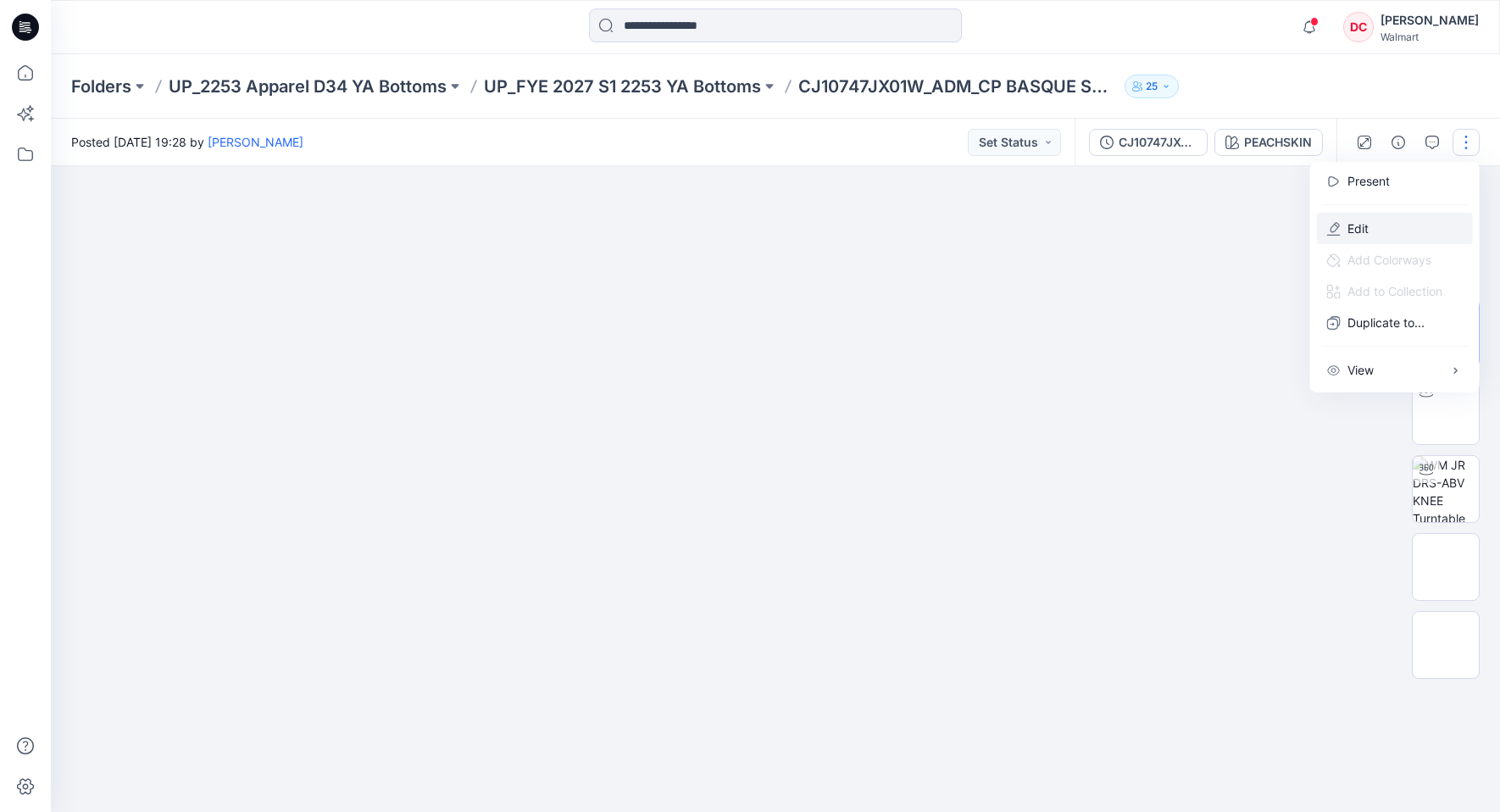
click at [1367, 222] on p "Edit" at bounding box center [1357, 228] width 21 height 18
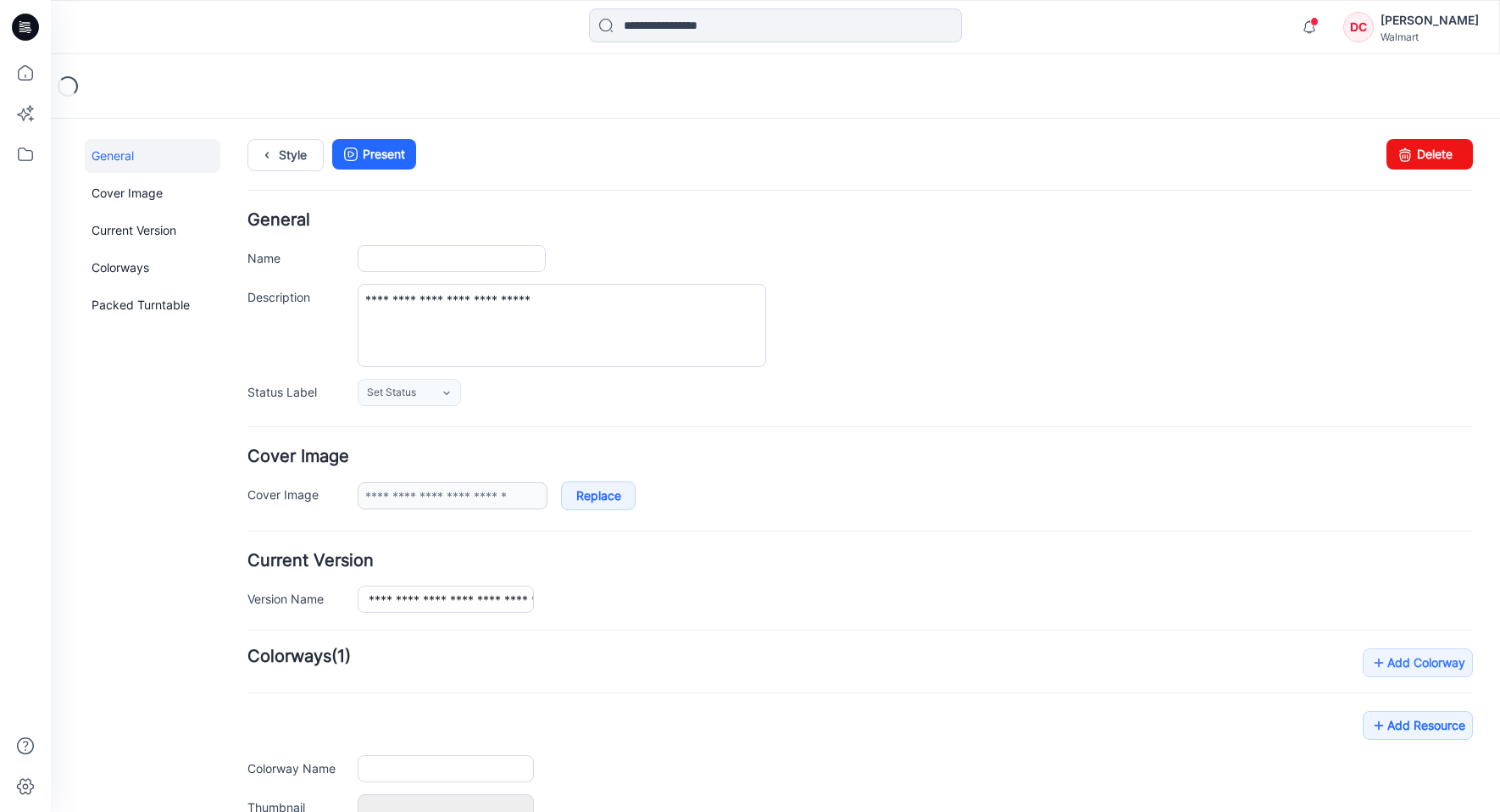
type input "**********"
type input "*********"
type input "**********"
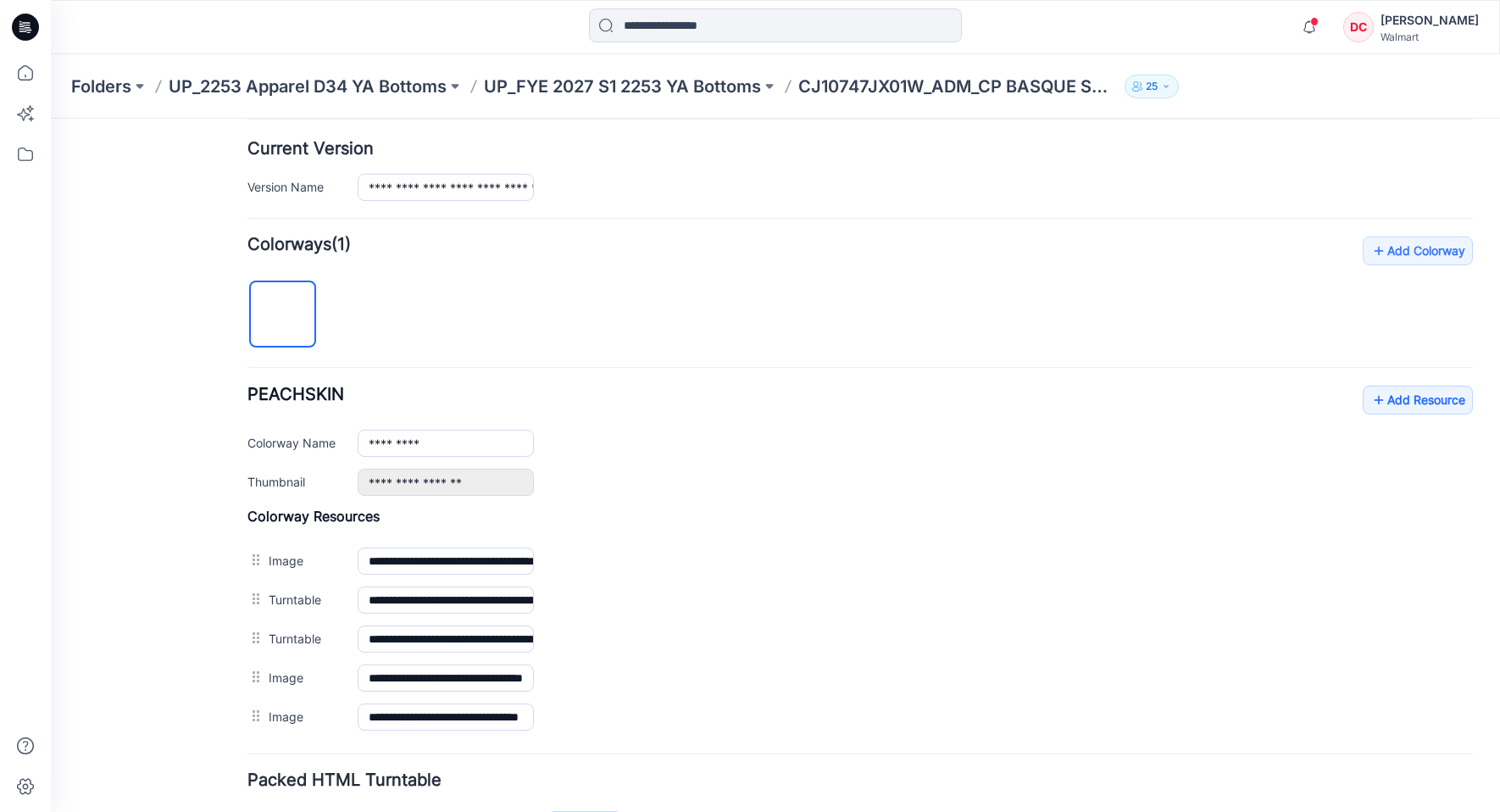
scroll to position [534, 0]
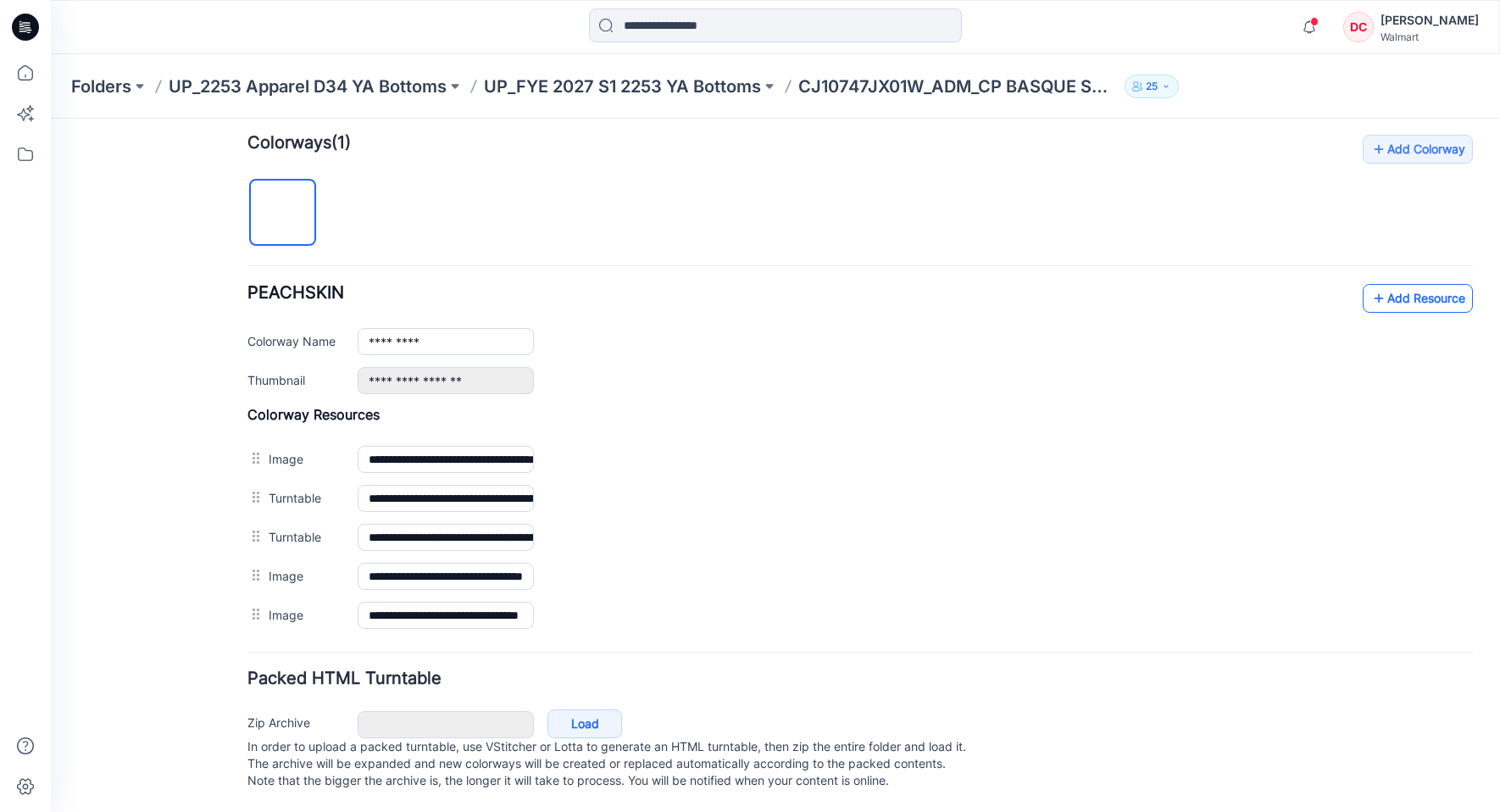
click at [1393, 284] on link "Add Resource" at bounding box center [1418, 298] width 111 height 29
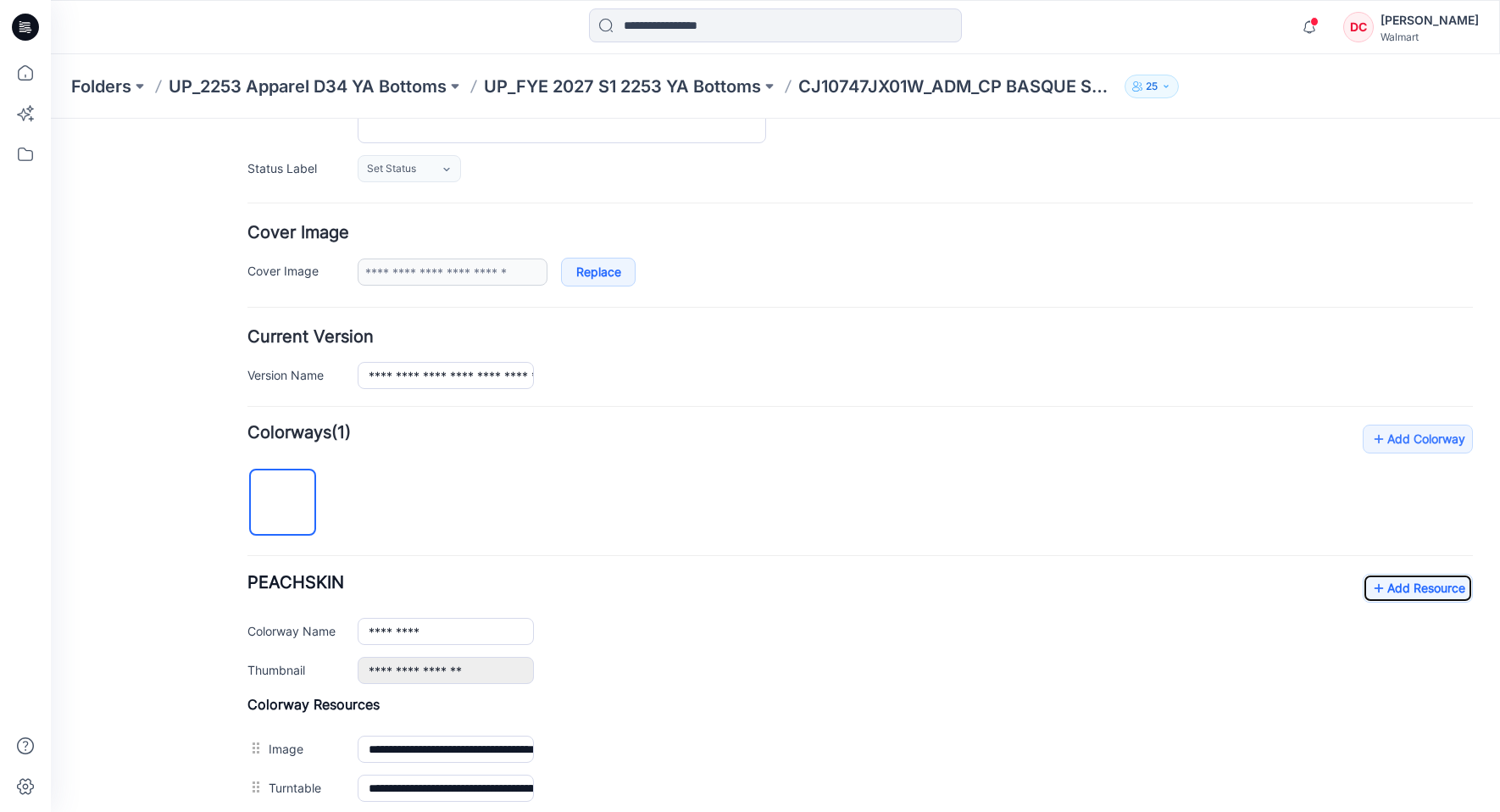
scroll to position [0, 0]
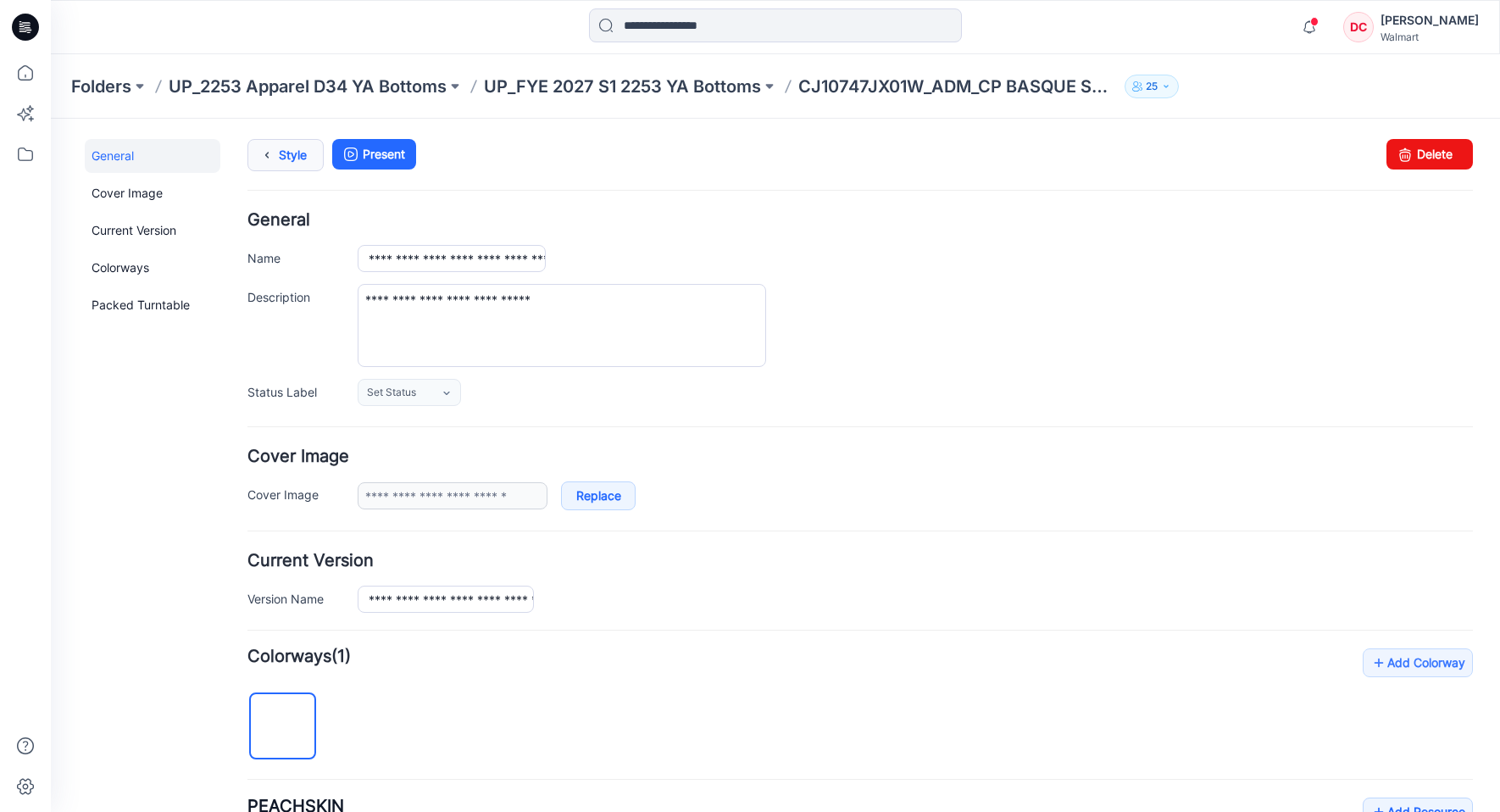
click at [266, 159] on icon at bounding box center [267, 155] width 24 height 31
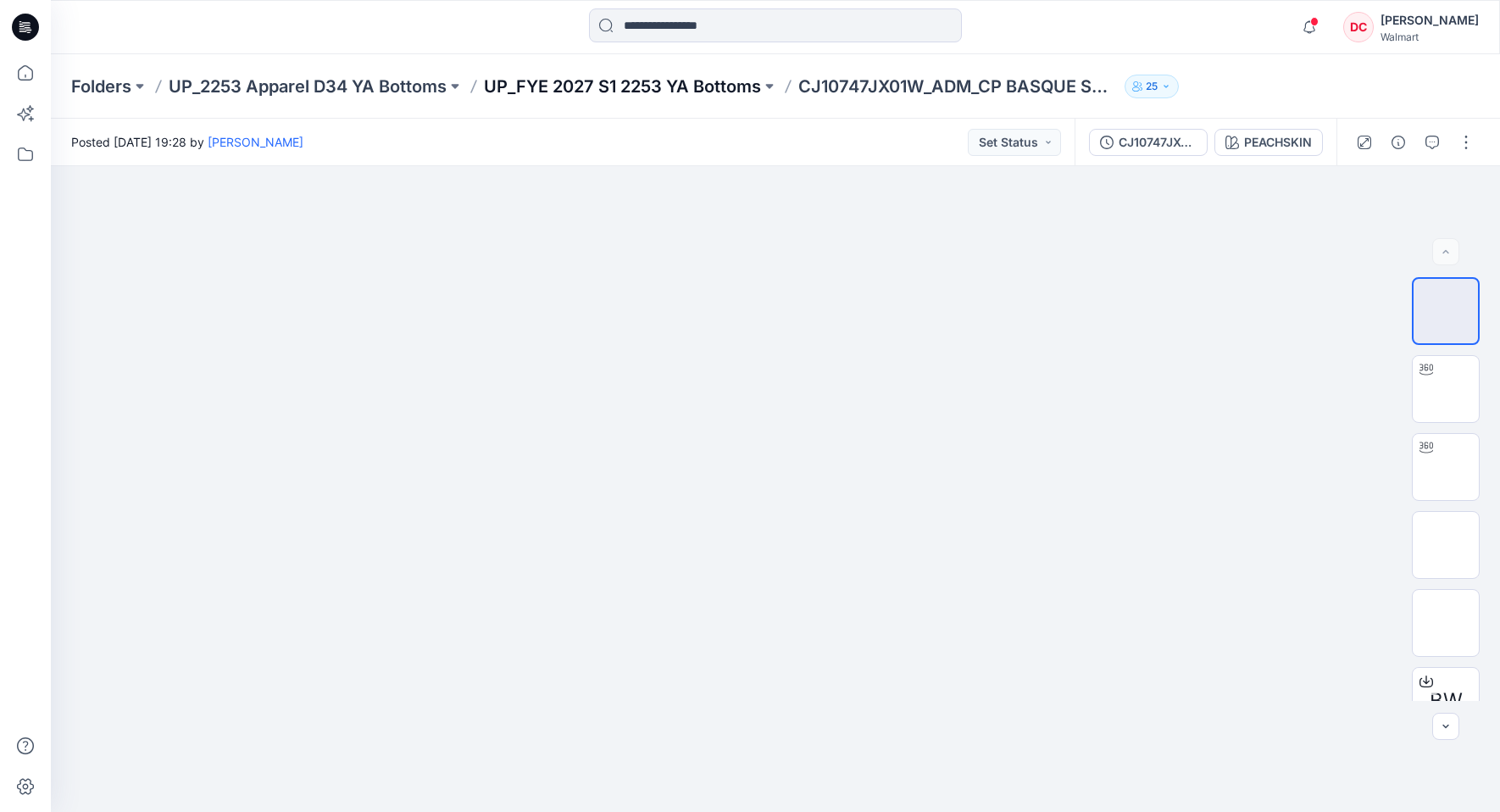
click at [622, 87] on p "UP_FYE 2027 S1 2253 YA Bottoms" at bounding box center [622, 87] width 277 height 24
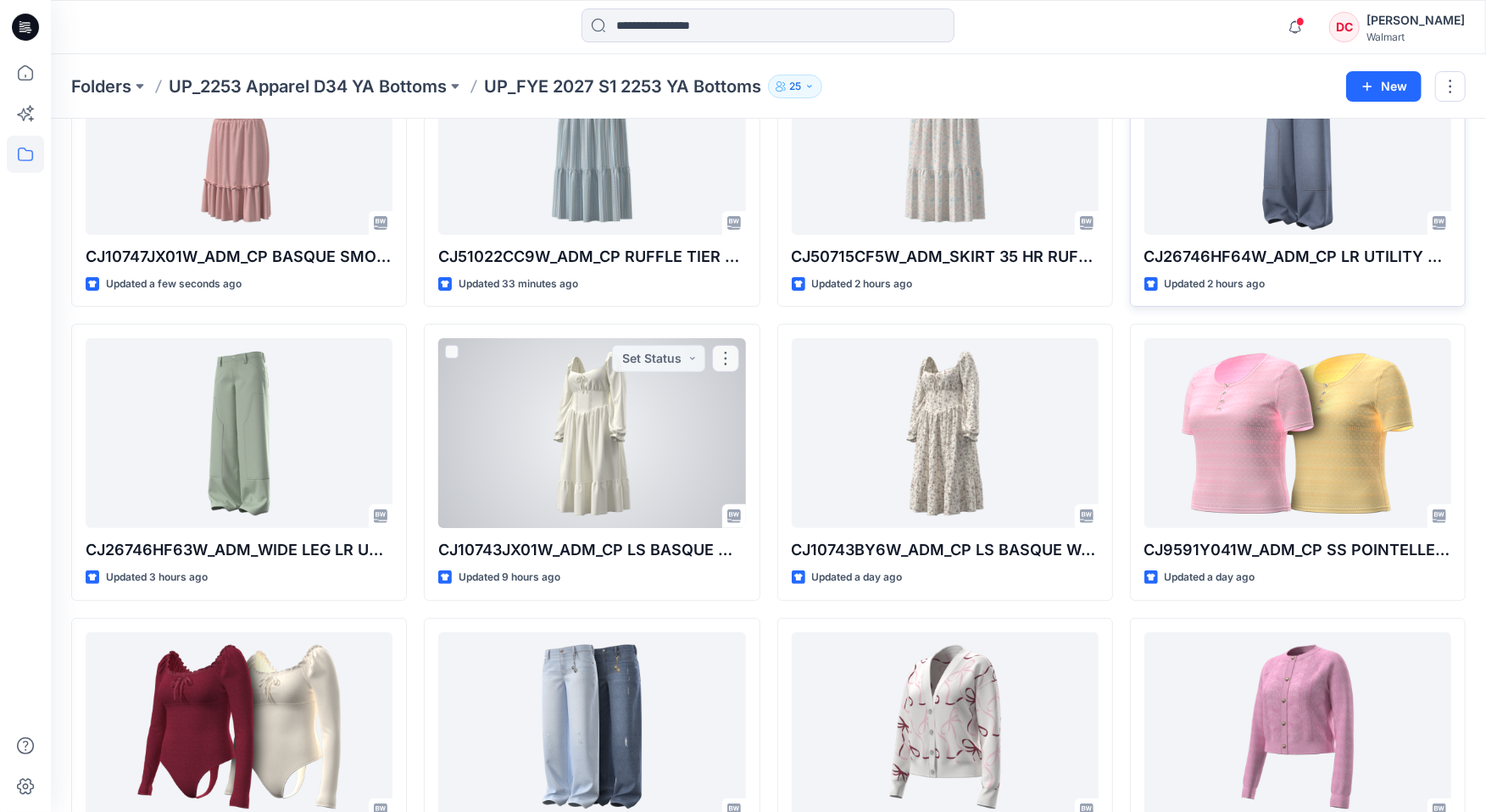
scroll to position [195, 0]
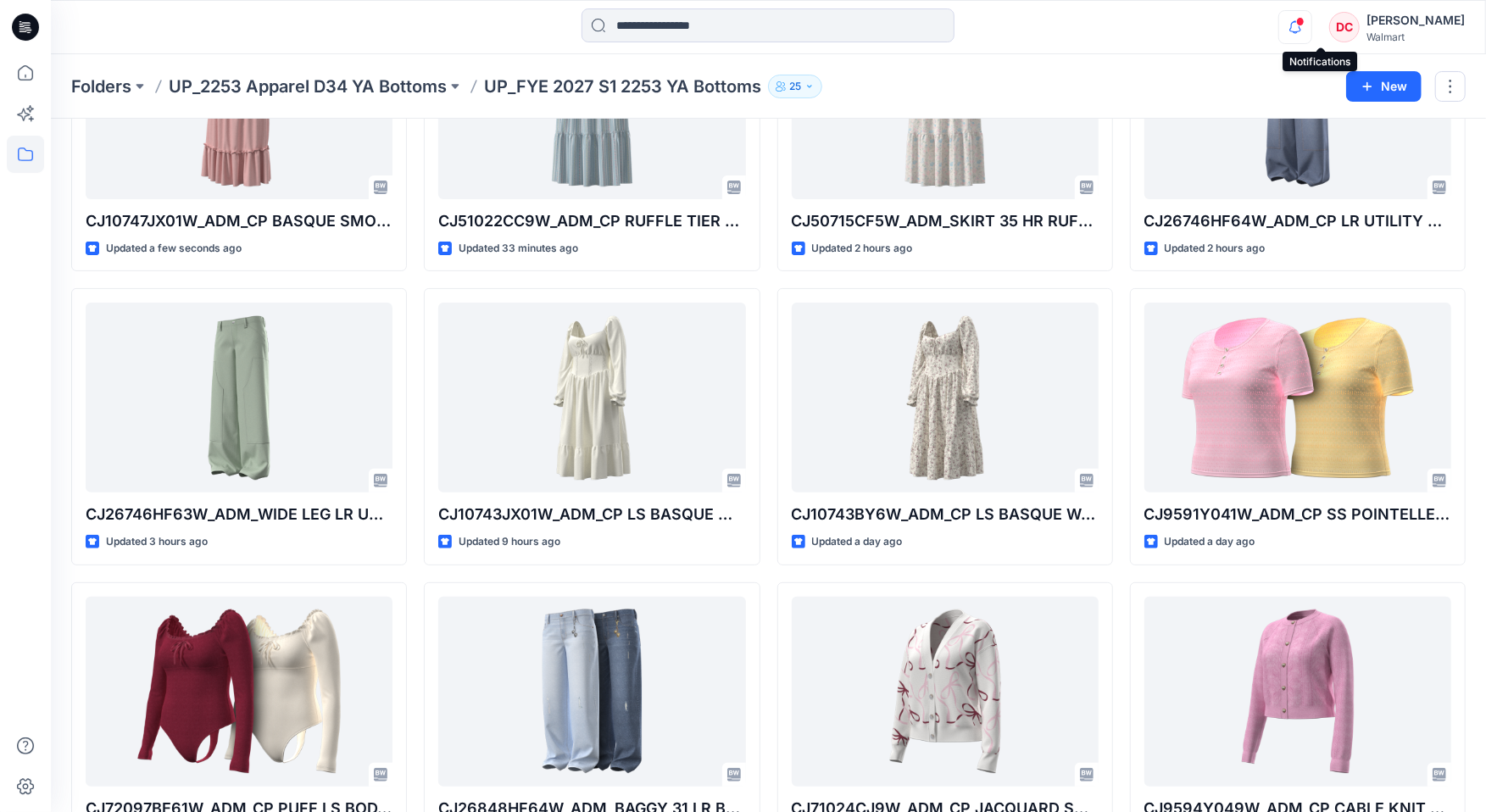
click at [1311, 28] on icon "button" at bounding box center [1295, 27] width 32 height 34
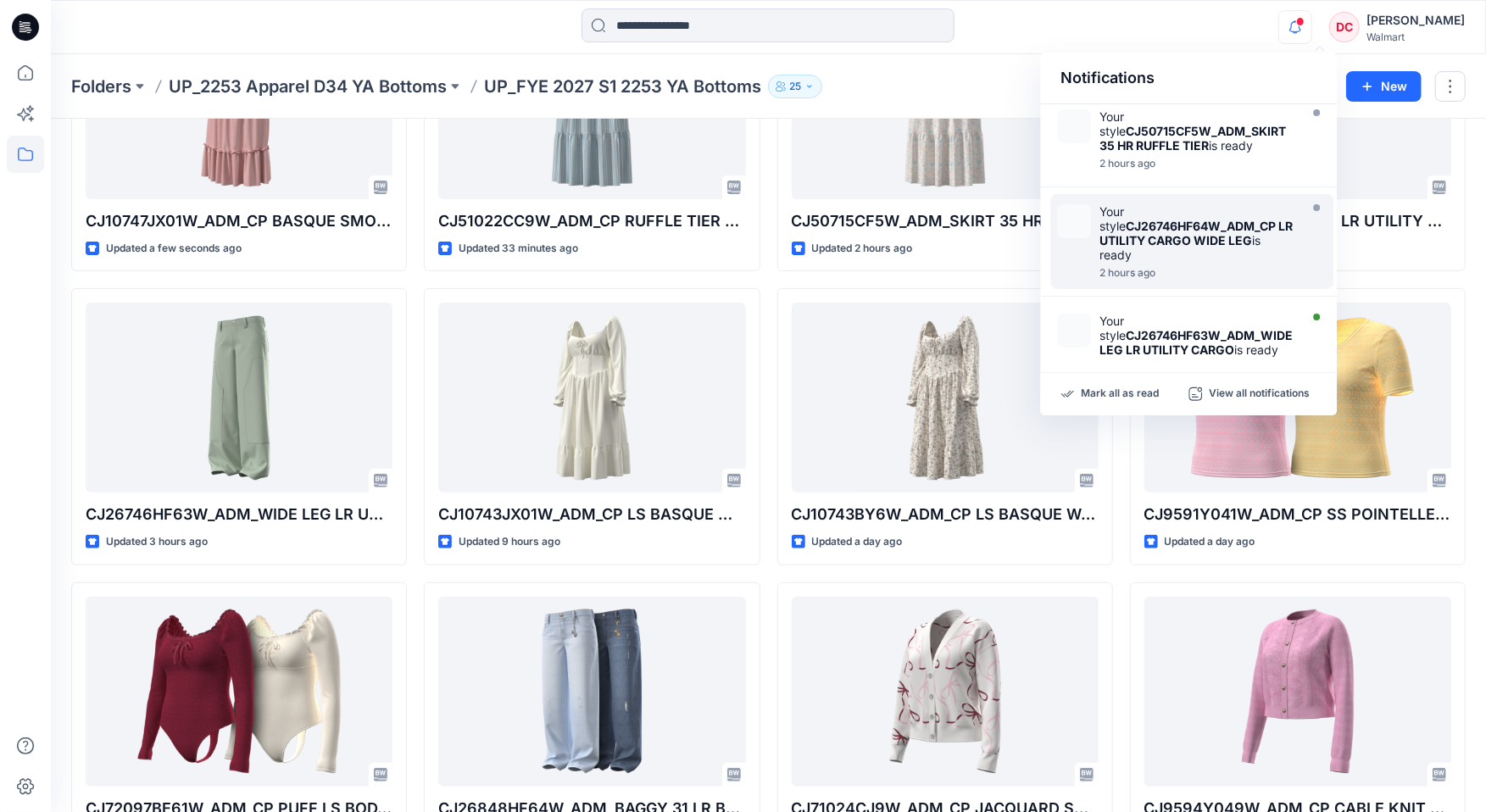
scroll to position [308, 0]
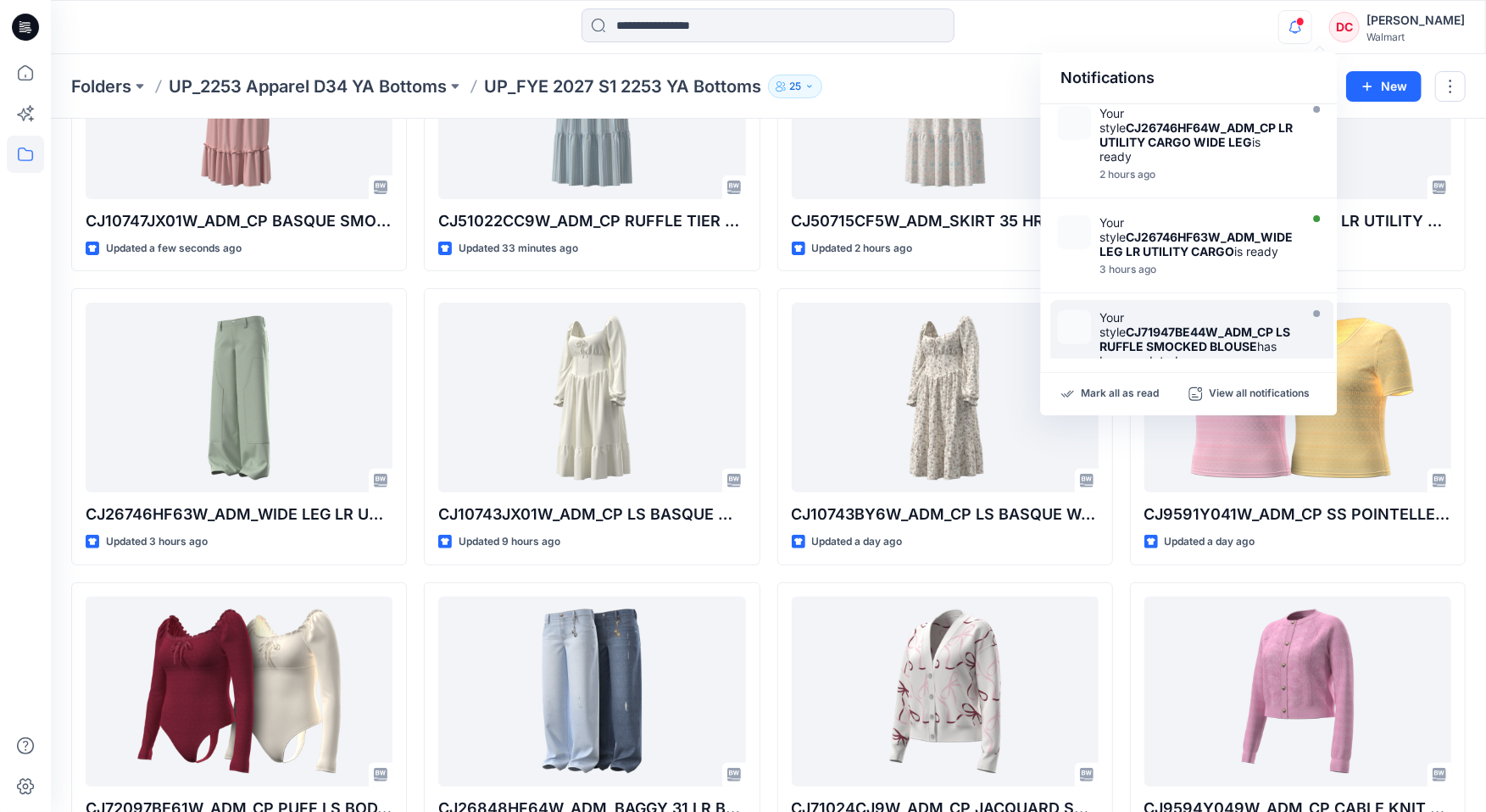
drag, startPoint x: 1131, startPoint y: 329, endPoint x: 1123, endPoint y: 325, distance: 8.9
click at [1131, 329] on strong "CJ71947BE44W_ADM_CP LS RUFFLE SMOCKED BLOUSE" at bounding box center [1194, 339] width 191 height 29
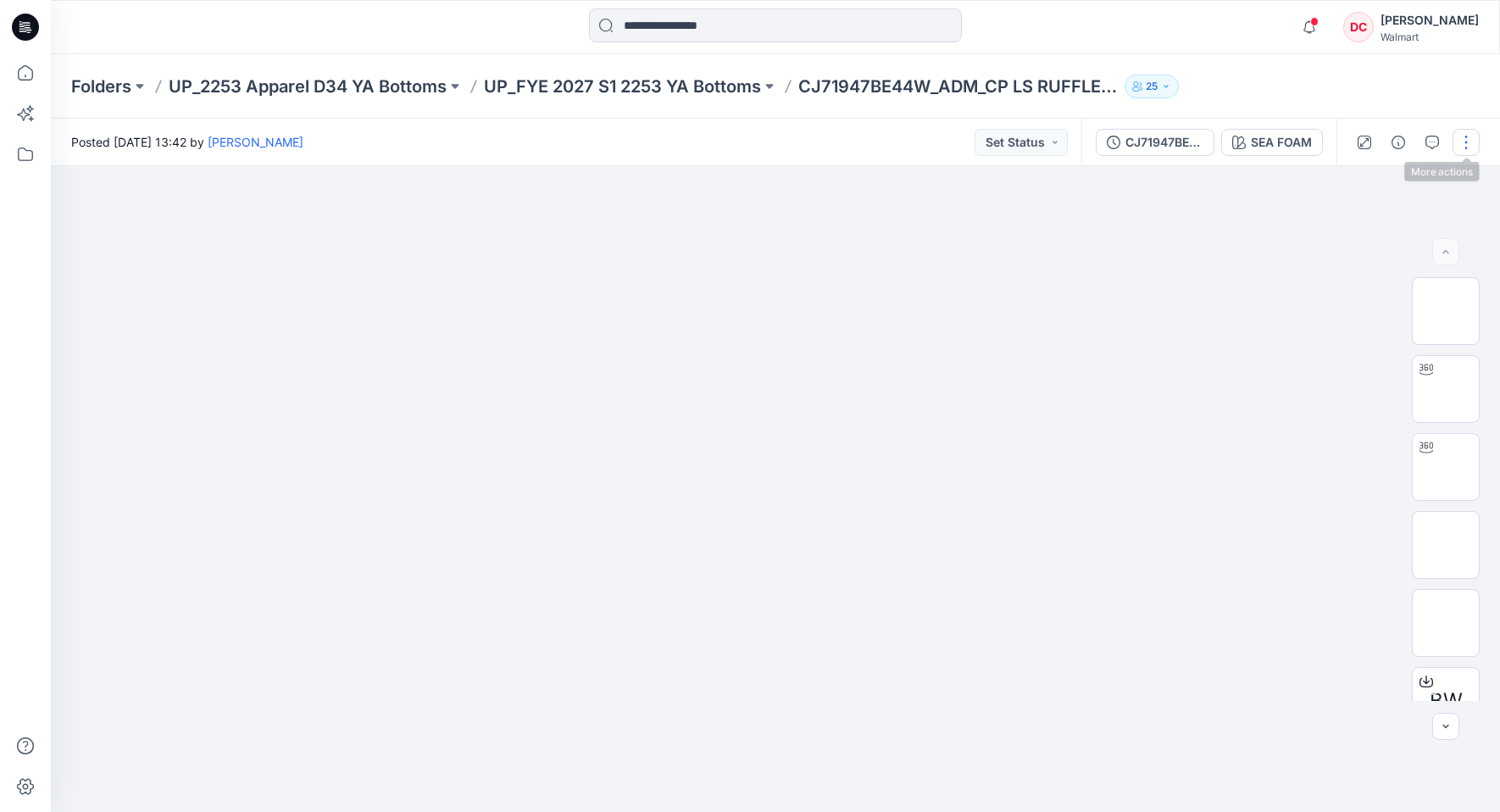
click at [1467, 145] on button "button" at bounding box center [1466, 142] width 27 height 27
click at [1357, 230] on p "Edit" at bounding box center [1357, 228] width 21 height 18
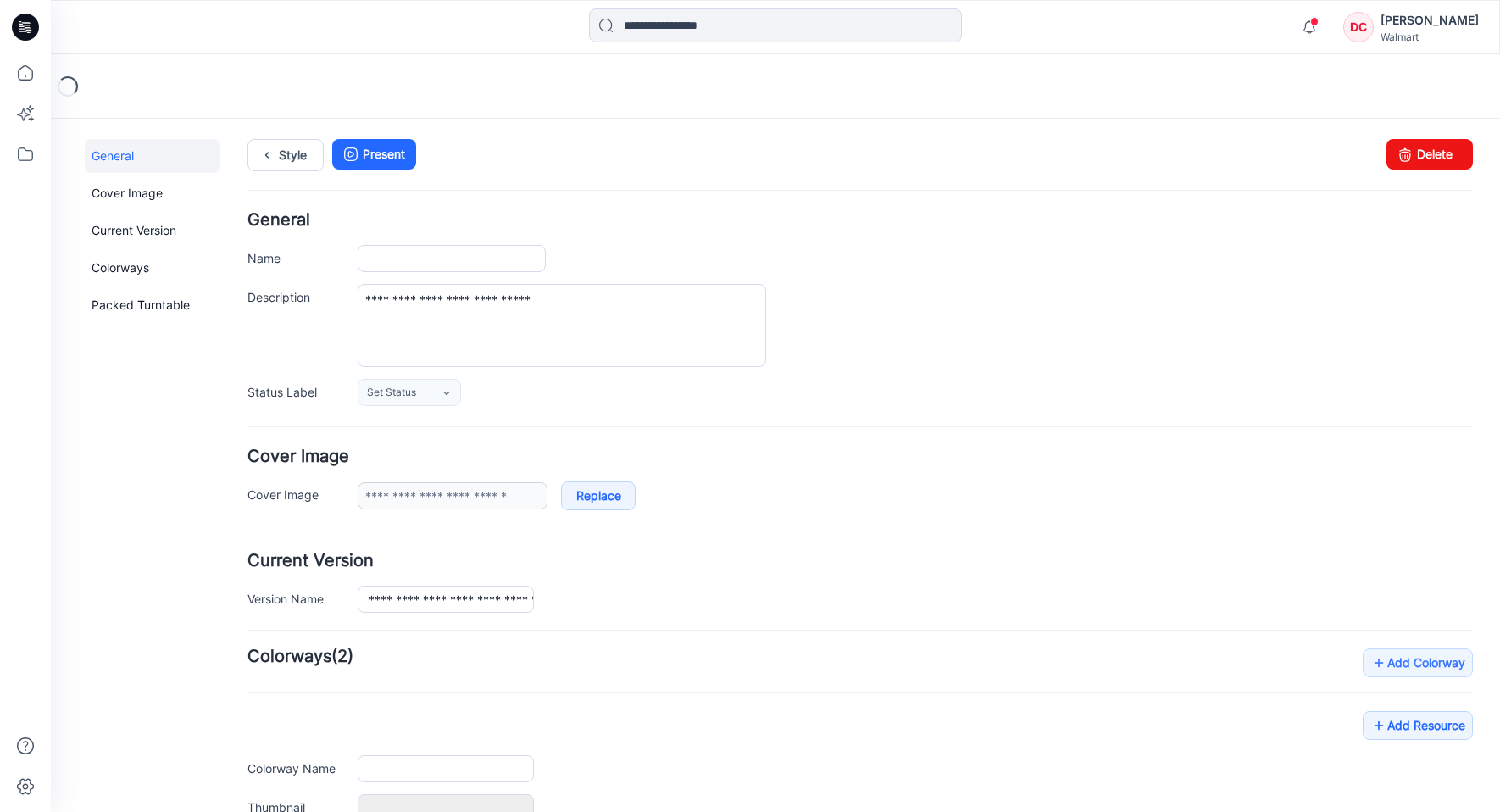
type input "**********"
type input "********"
type input "**********"
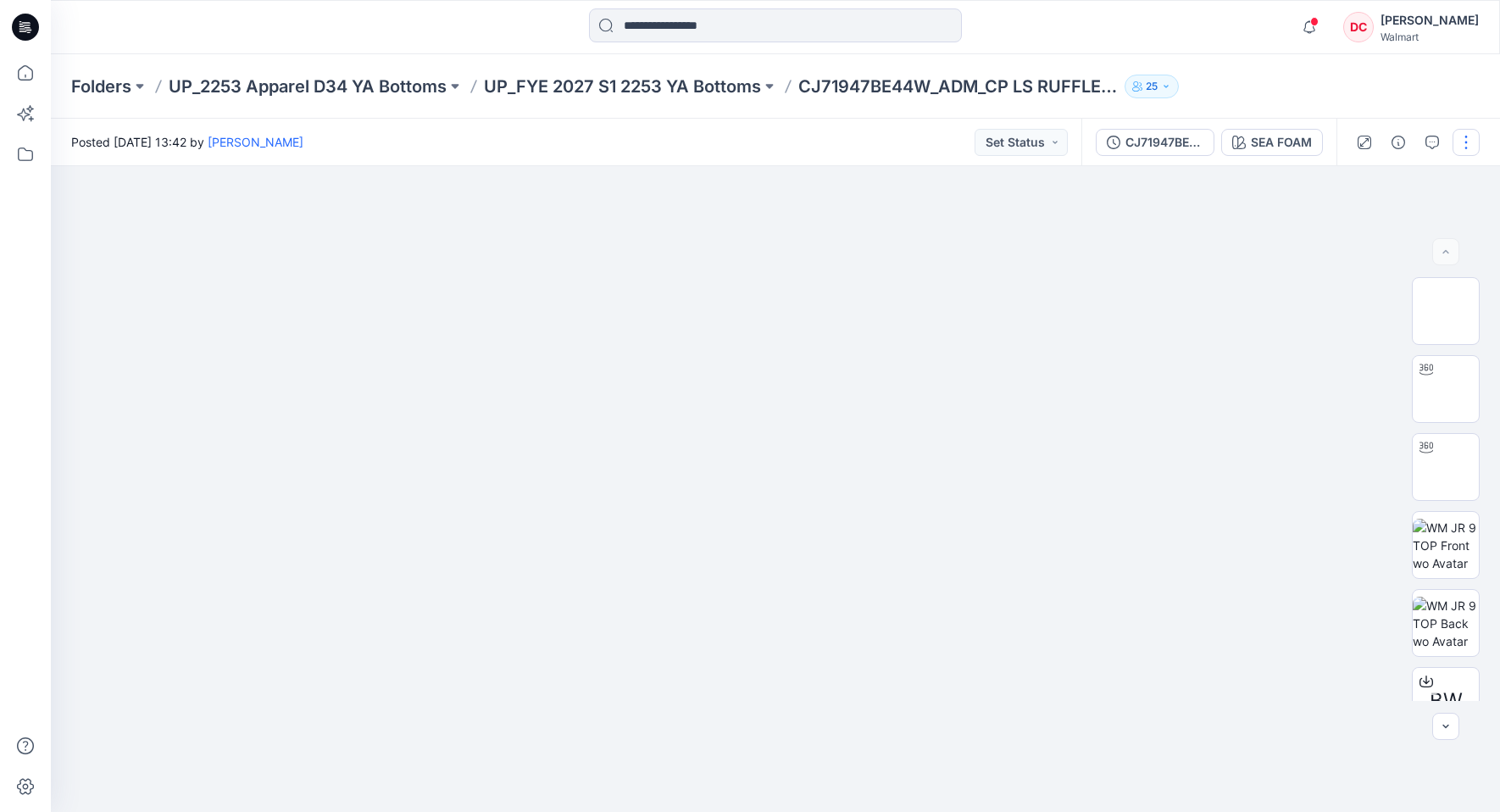
click at [1471, 136] on button "button" at bounding box center [1466, 142] width 27 height 27
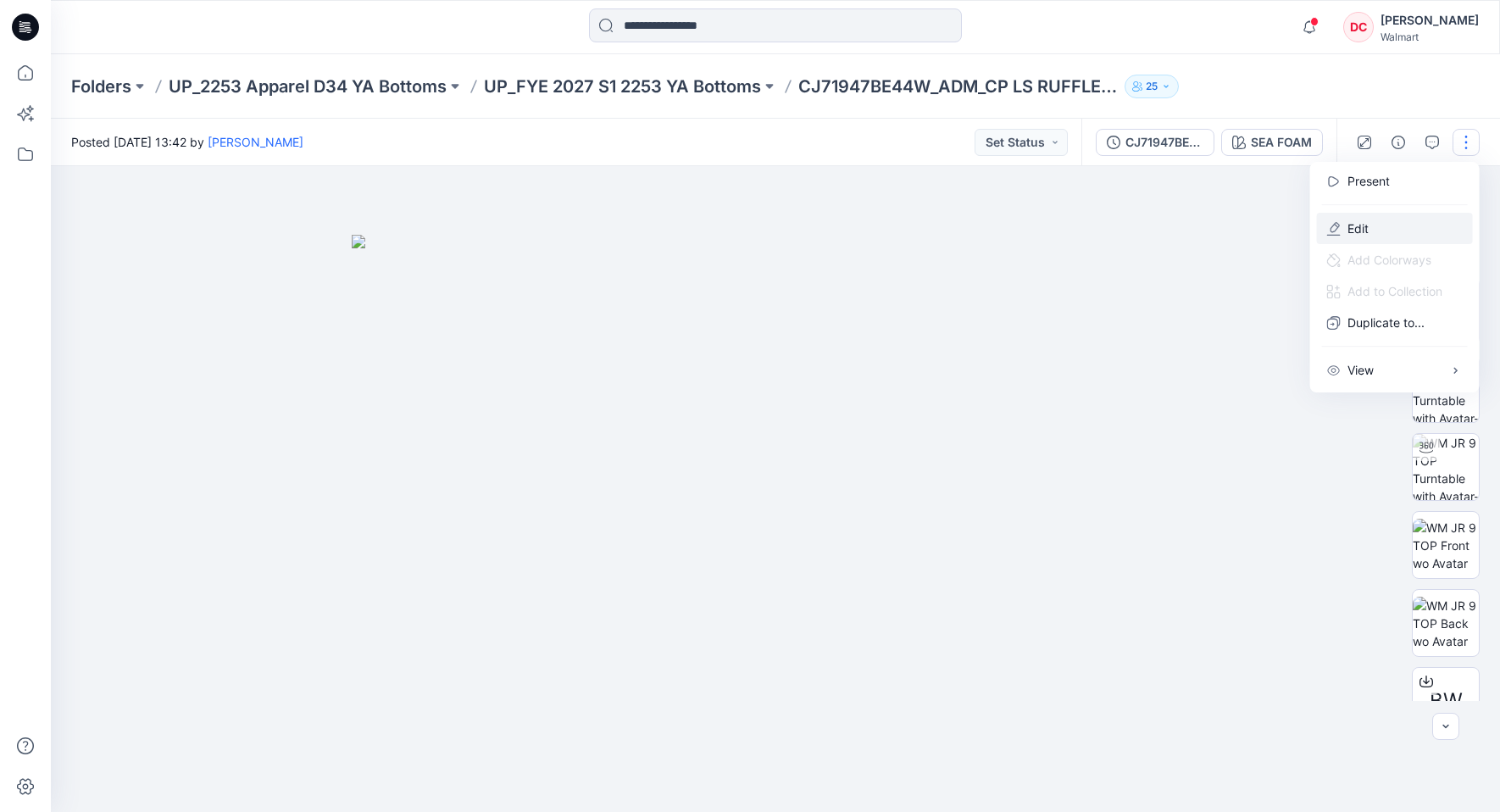
click at [1347, 230] on p "Edit" at bounding box center [1357, 228] width 21 height 18
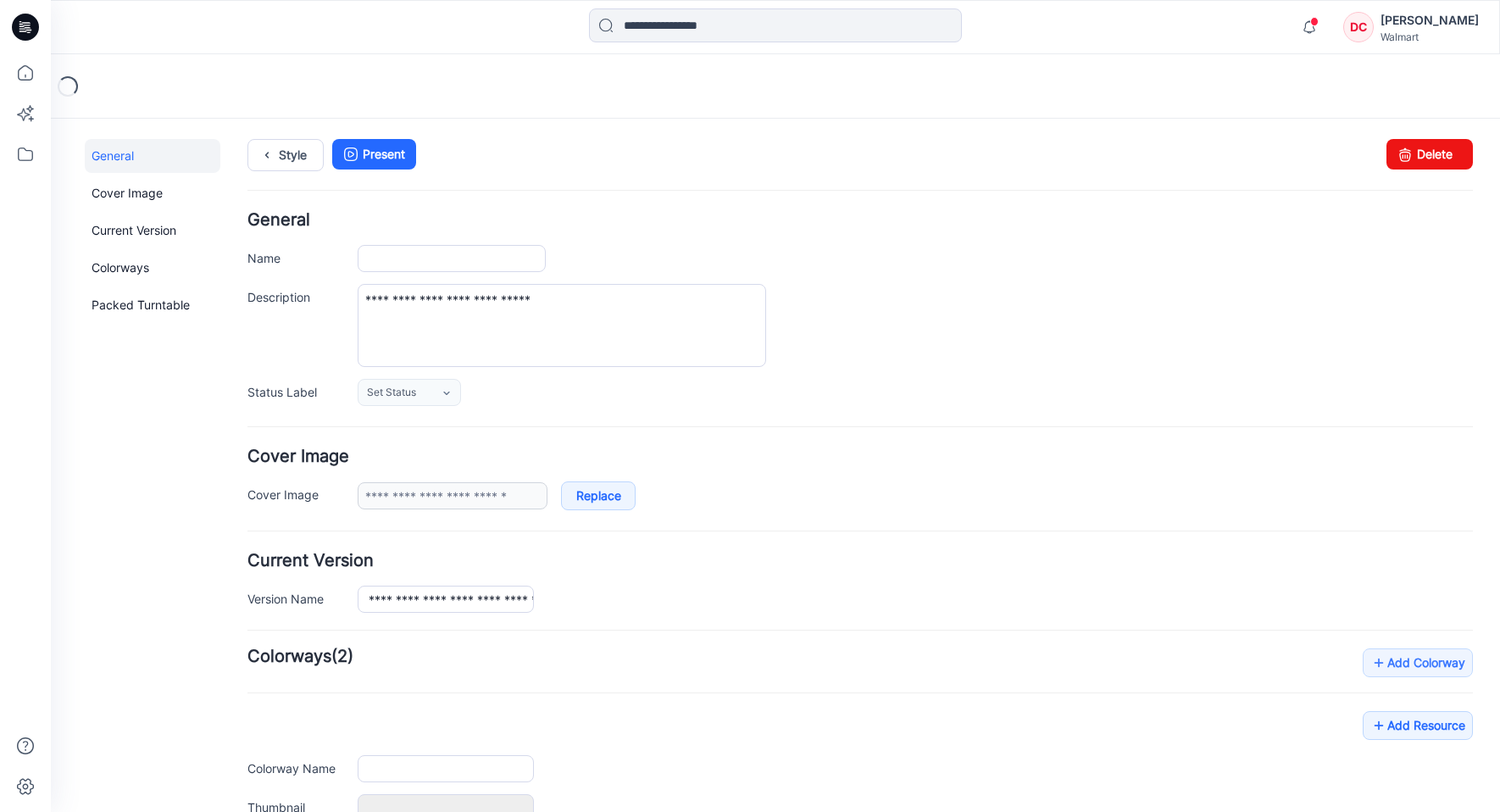
type input "**********"
type input "********"
type input "**********"
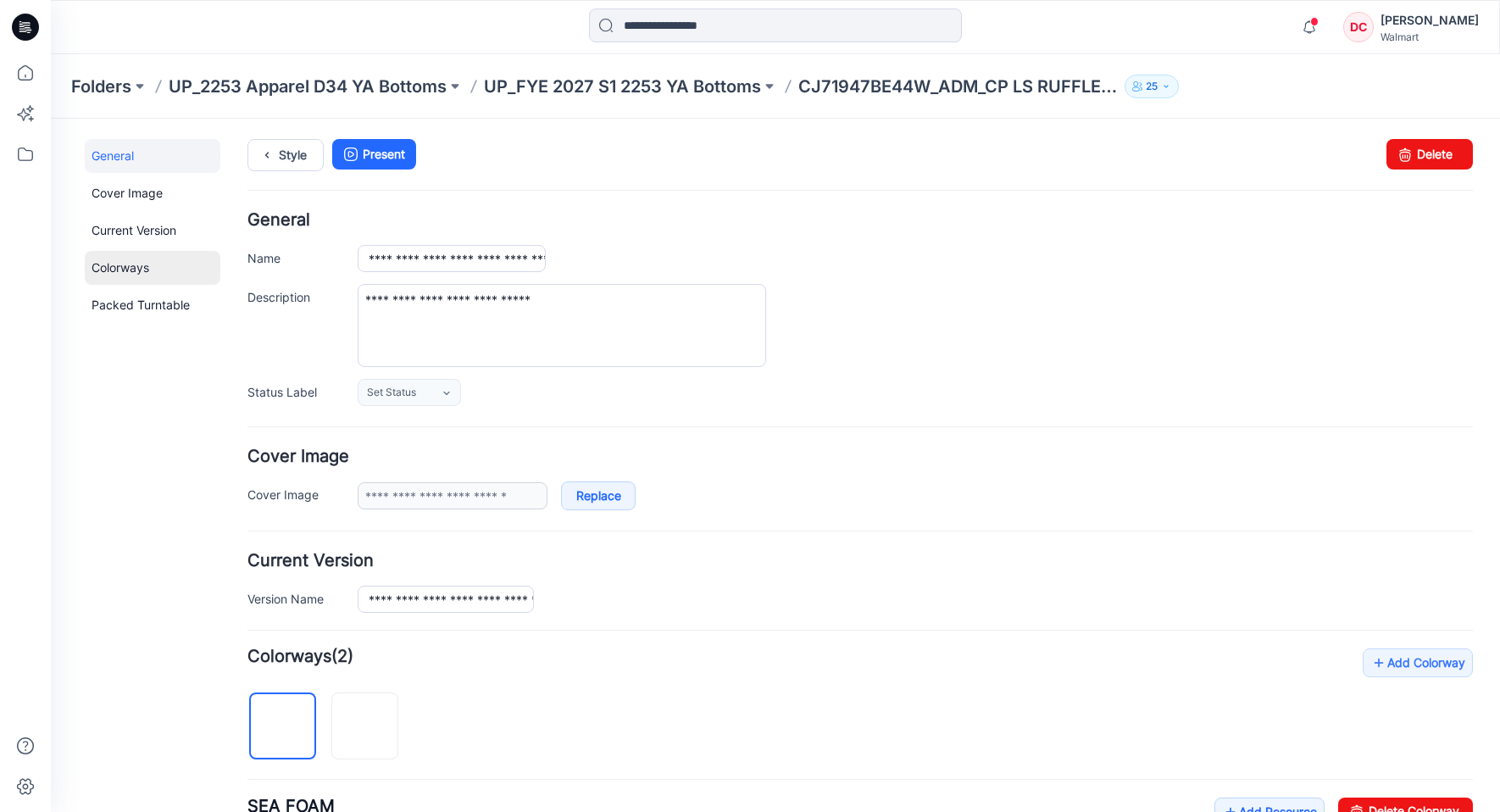
click at [118, 264] on link "Colorways" at bounding box center [152, 268] width 135 height 34
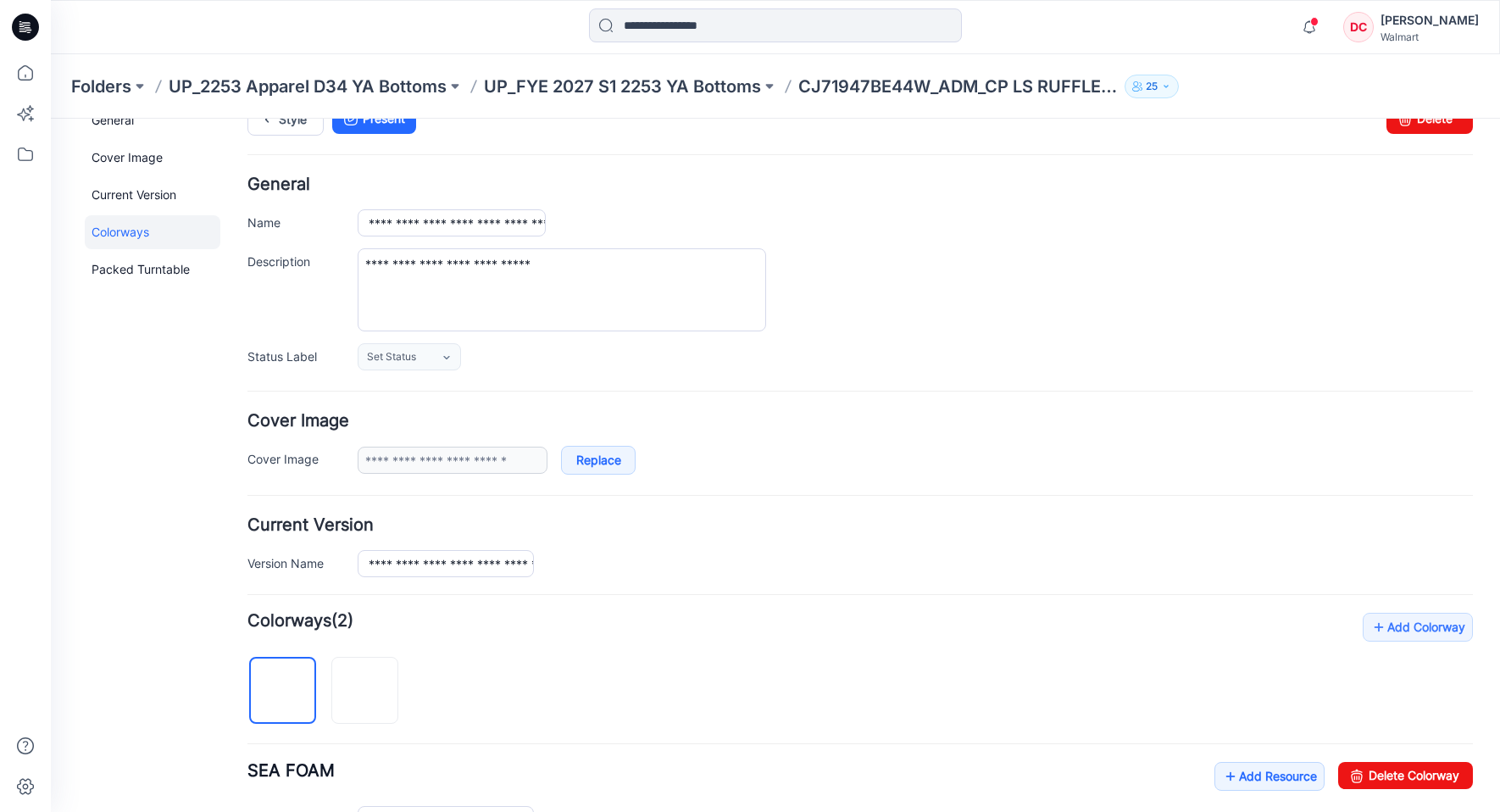
scroll to position [37, 0]
click at [126, 157] on link "Cover Image" at bounding box center [152, 156] width 135 height 34
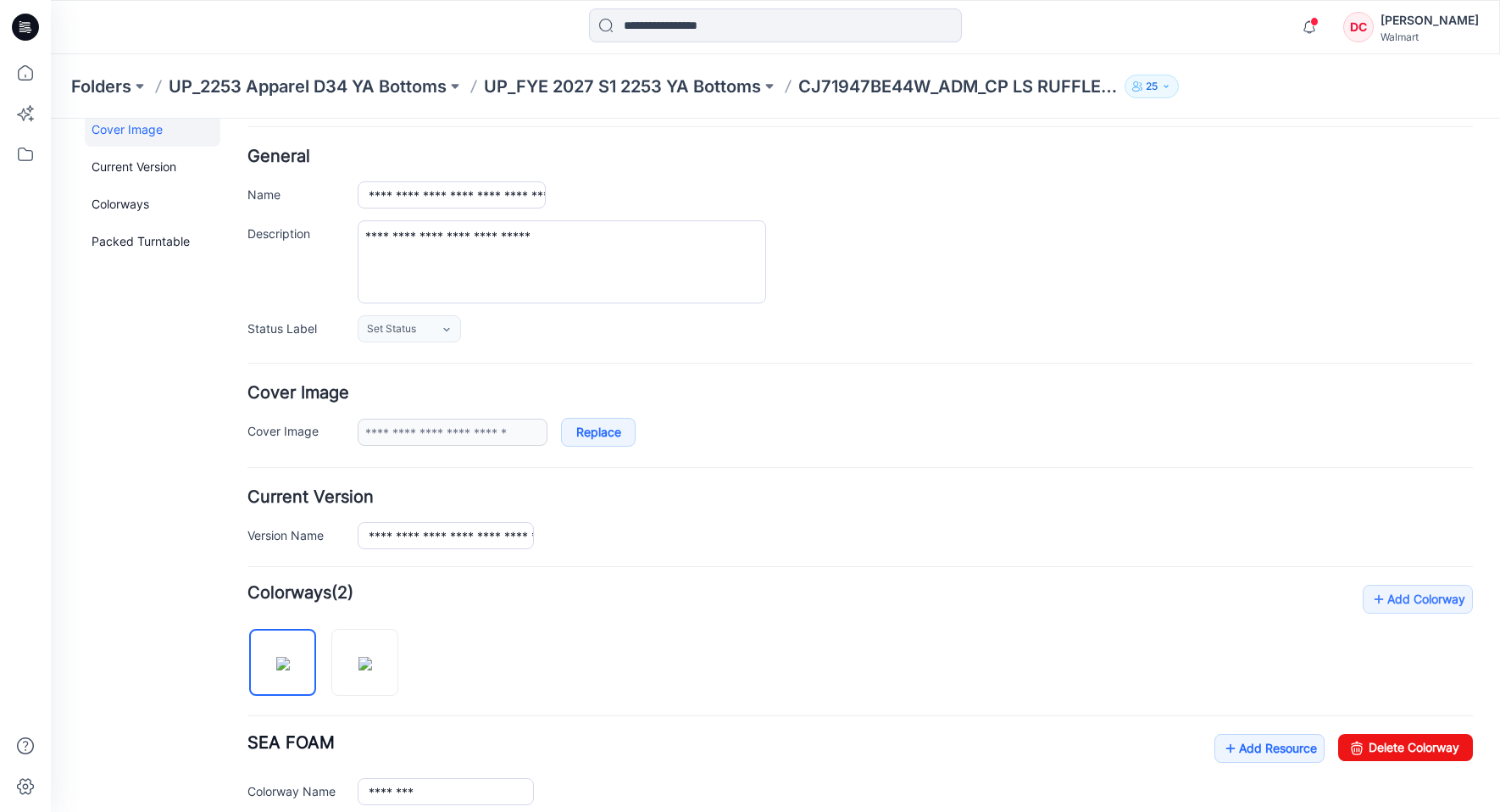
scroll to position [0, 0]
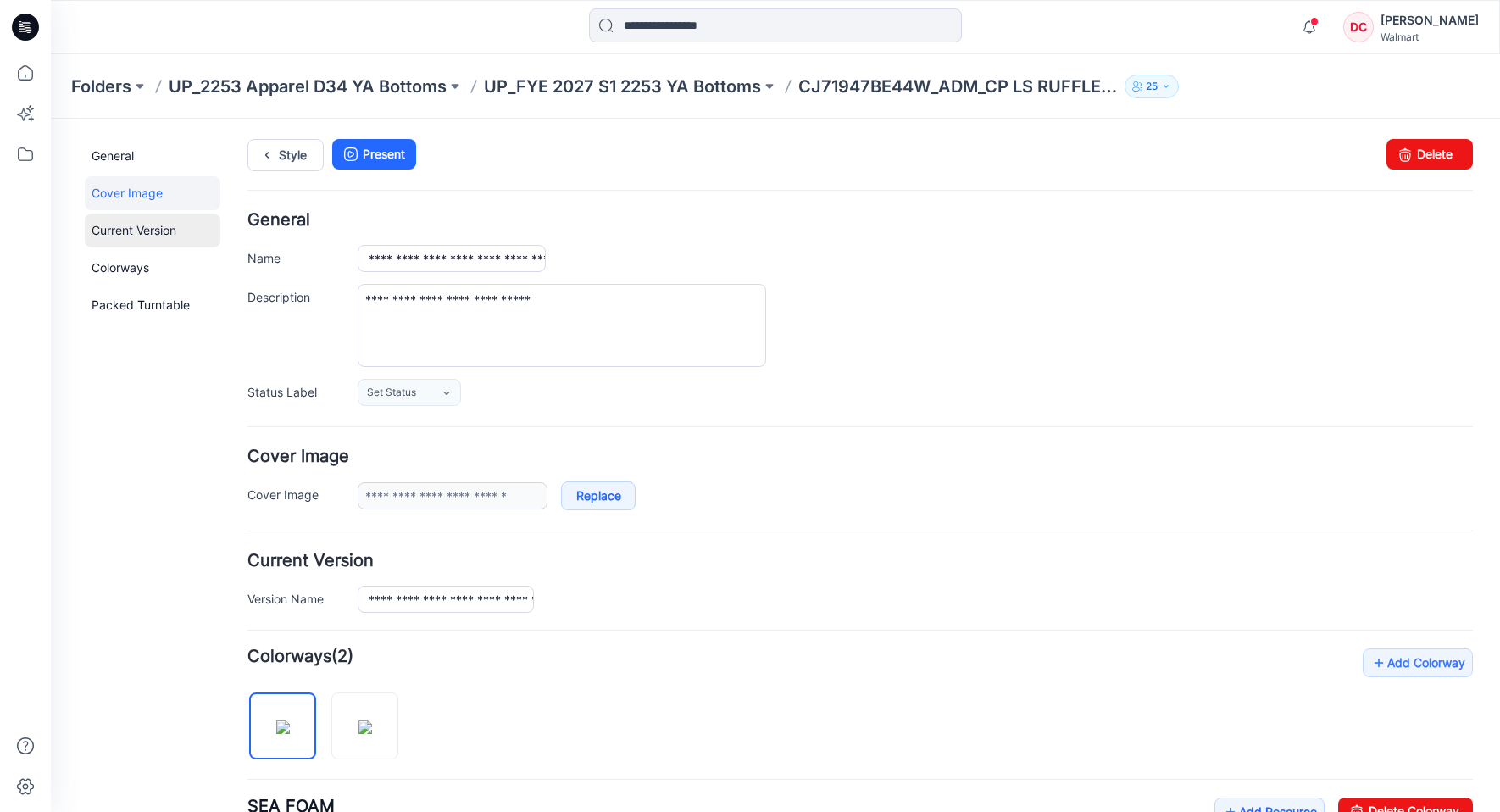
click at [140, 233] on link "Current Version" at bounding box center [152, 230] width 135 height 34
click at [115, 154] on link "General" at bounding box center [152, 156] width 135 height 34
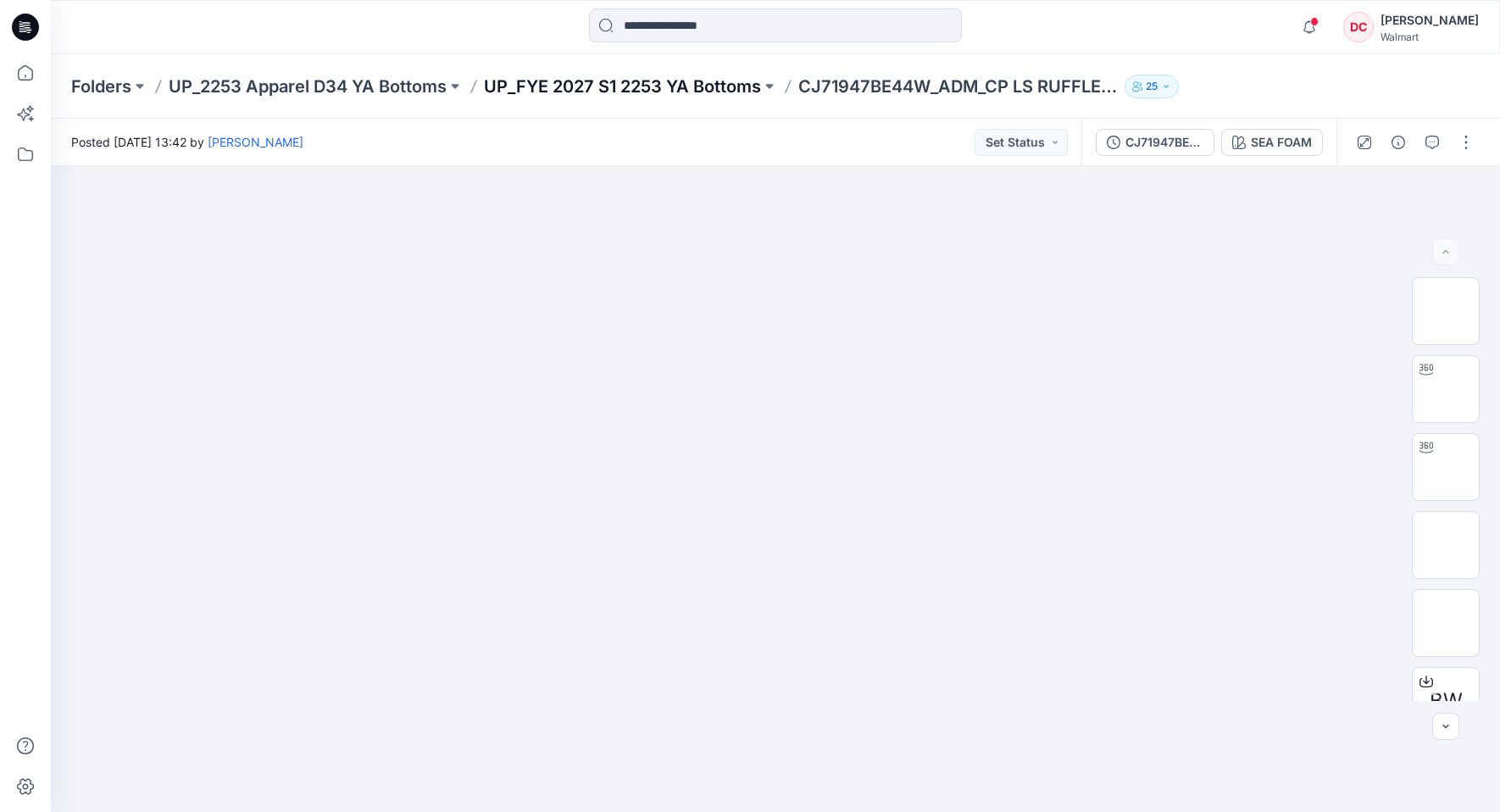
click at [702, 84] on p "UP_FYE 2027 S1 2253 YA Bottoms" at bounding box center [622, 87] width 277 height 24
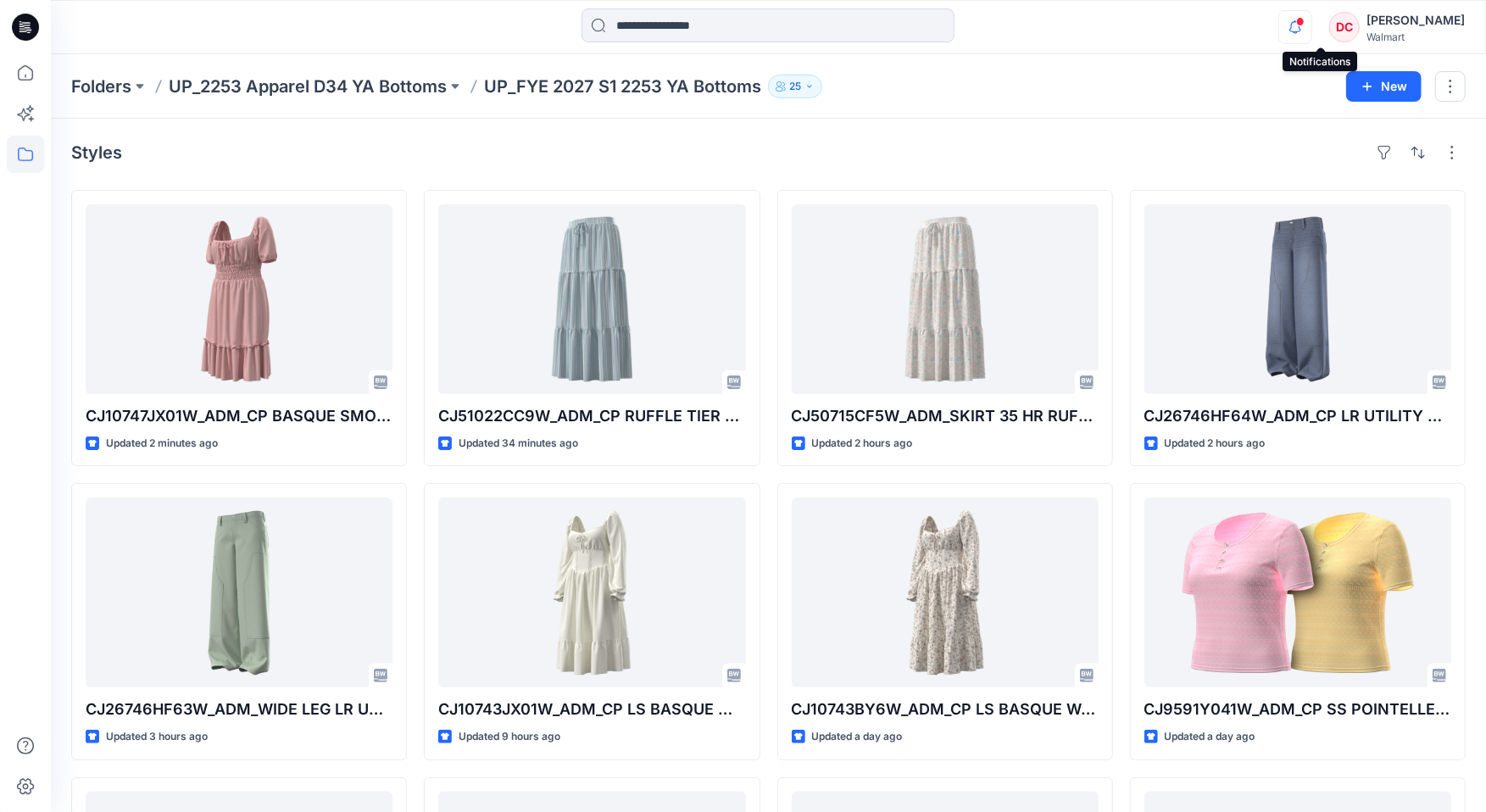
click at [1311, 29] on icon "button" at bounding box center [1295, 27] width 32 height 34
click at [1106, 31] on div at bounding box center [767, 27] width 717 height 37
